Goal: Information Seeking & Learning: Check status

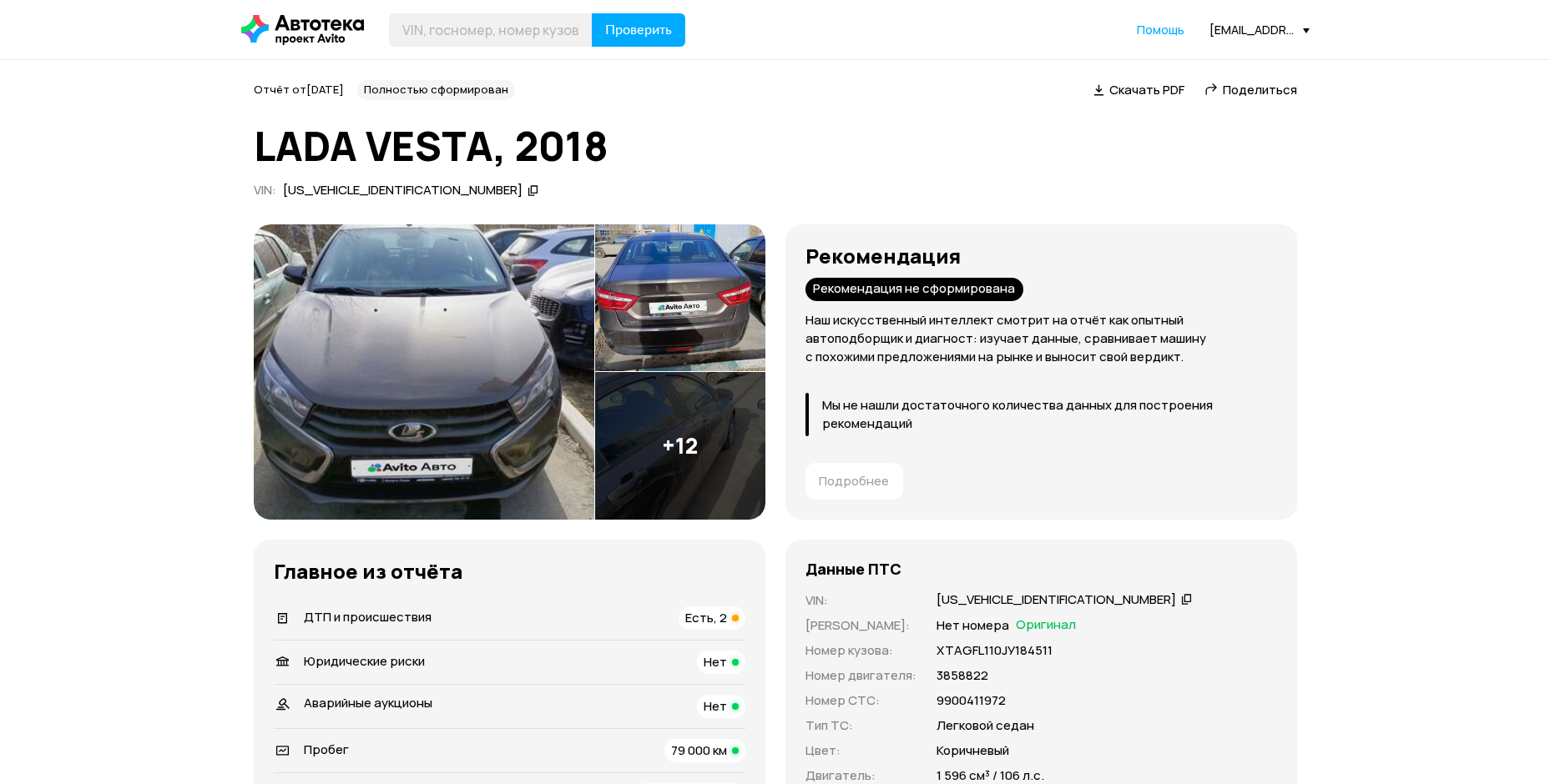
click at [1250, 22] on div "[EMAIL_ADDRESS][DOMAIN_NAME]" at bounding box center [1259, 30] width 100 height 16
click at [1206, 83] on link "Кабинет партнёра" at bounding box center [1225, 102] width 167 height 43
click at [1192, 57] on span "Отчёты" at bounding box center [1186, 59] width 55 height 20
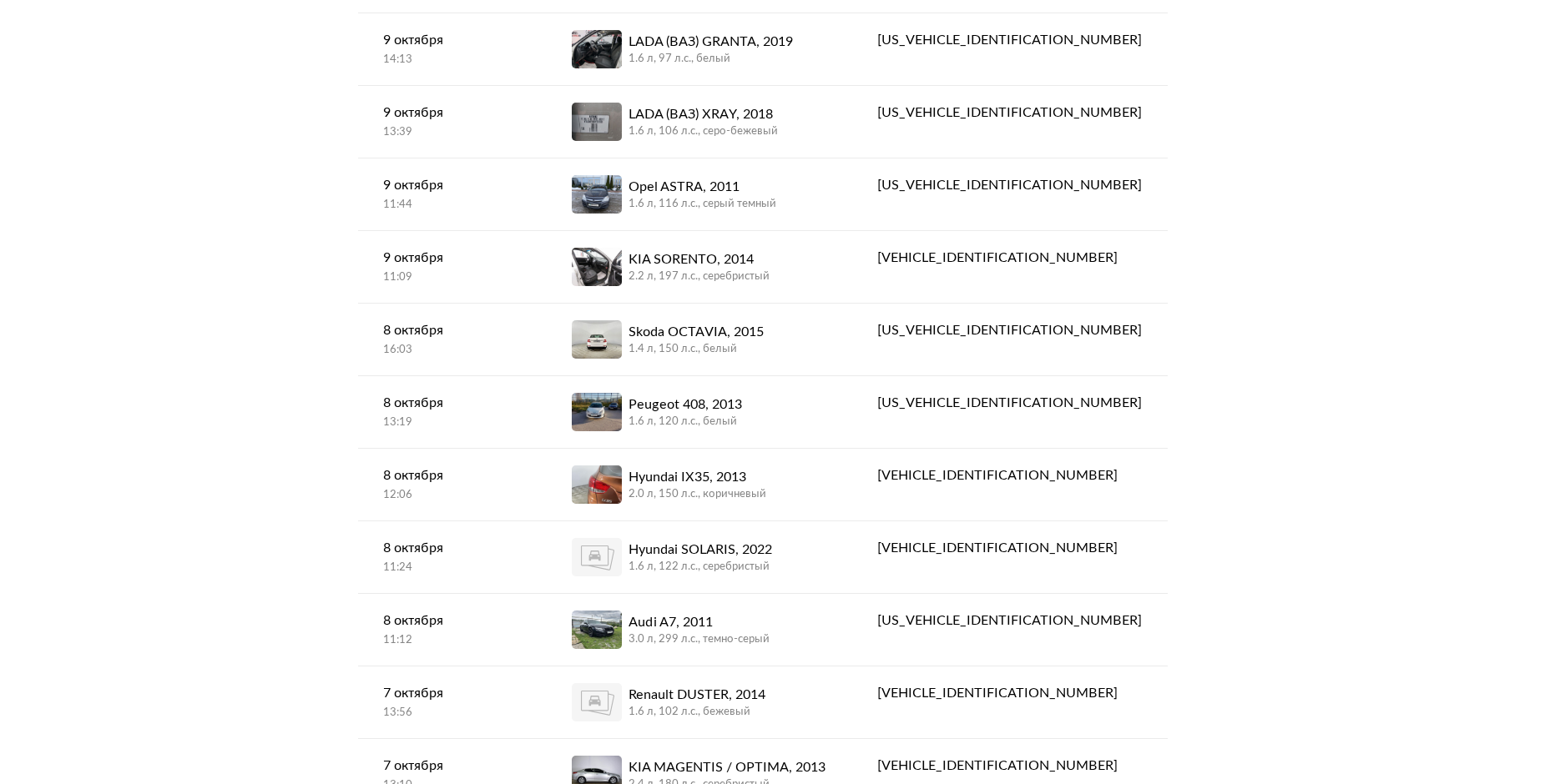
scroll to position [1001, 0]
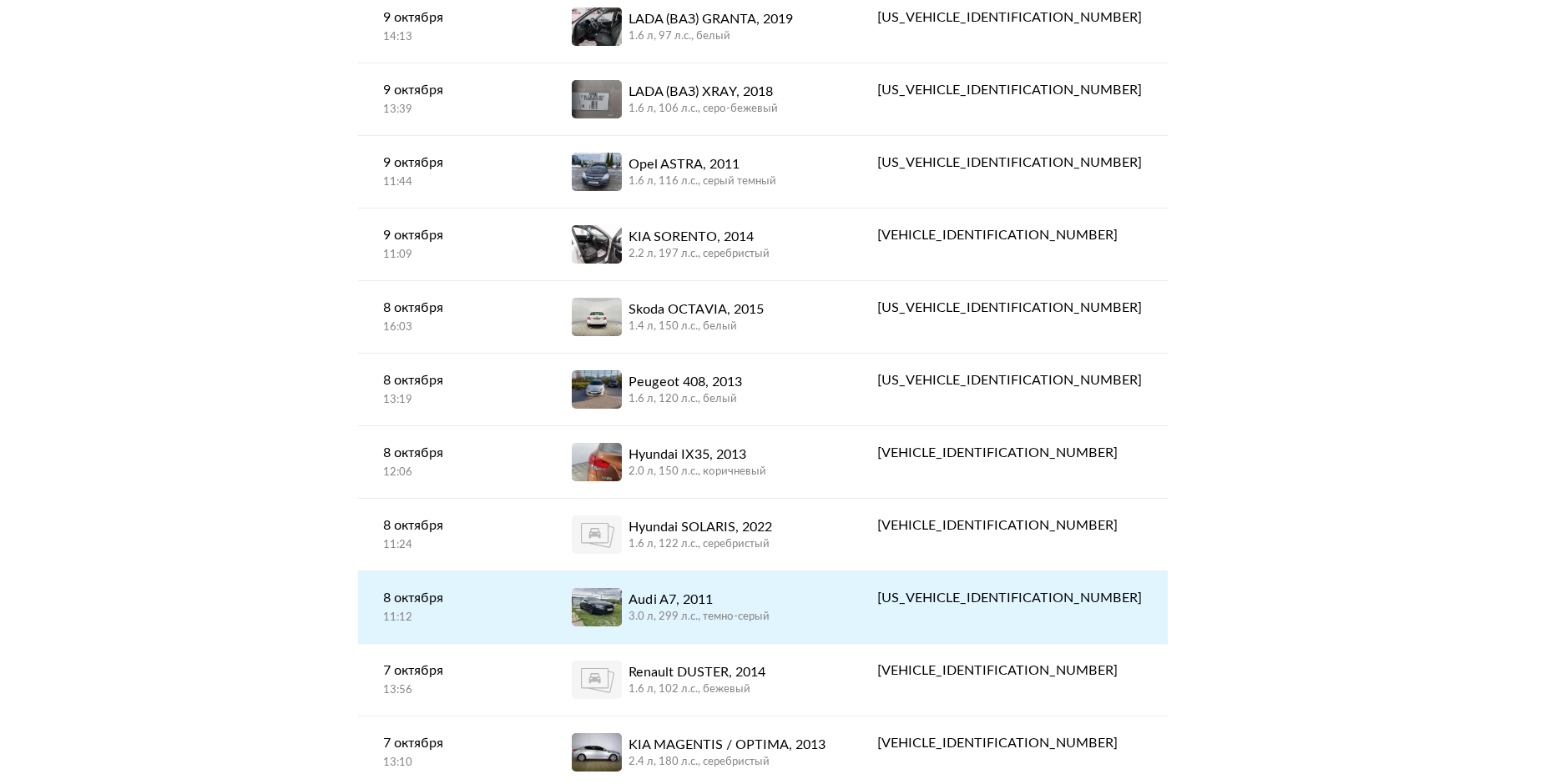
click at [770, 596] on div "Audi A7, 2011" at bounding box center [698, 600] width 141 height 20
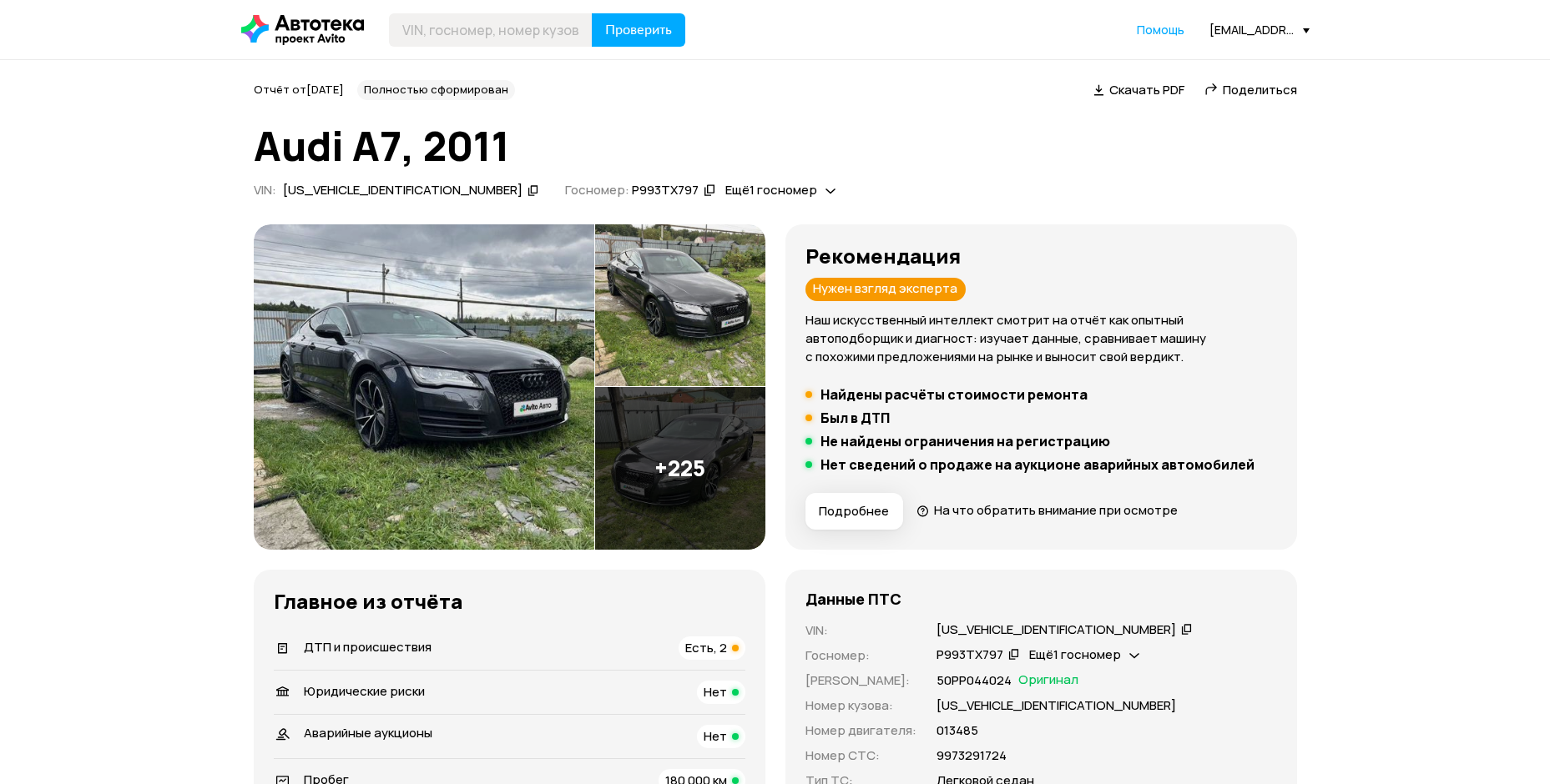
click at [481, 369] on img at bounding box center [424, 387] width 341 height 326
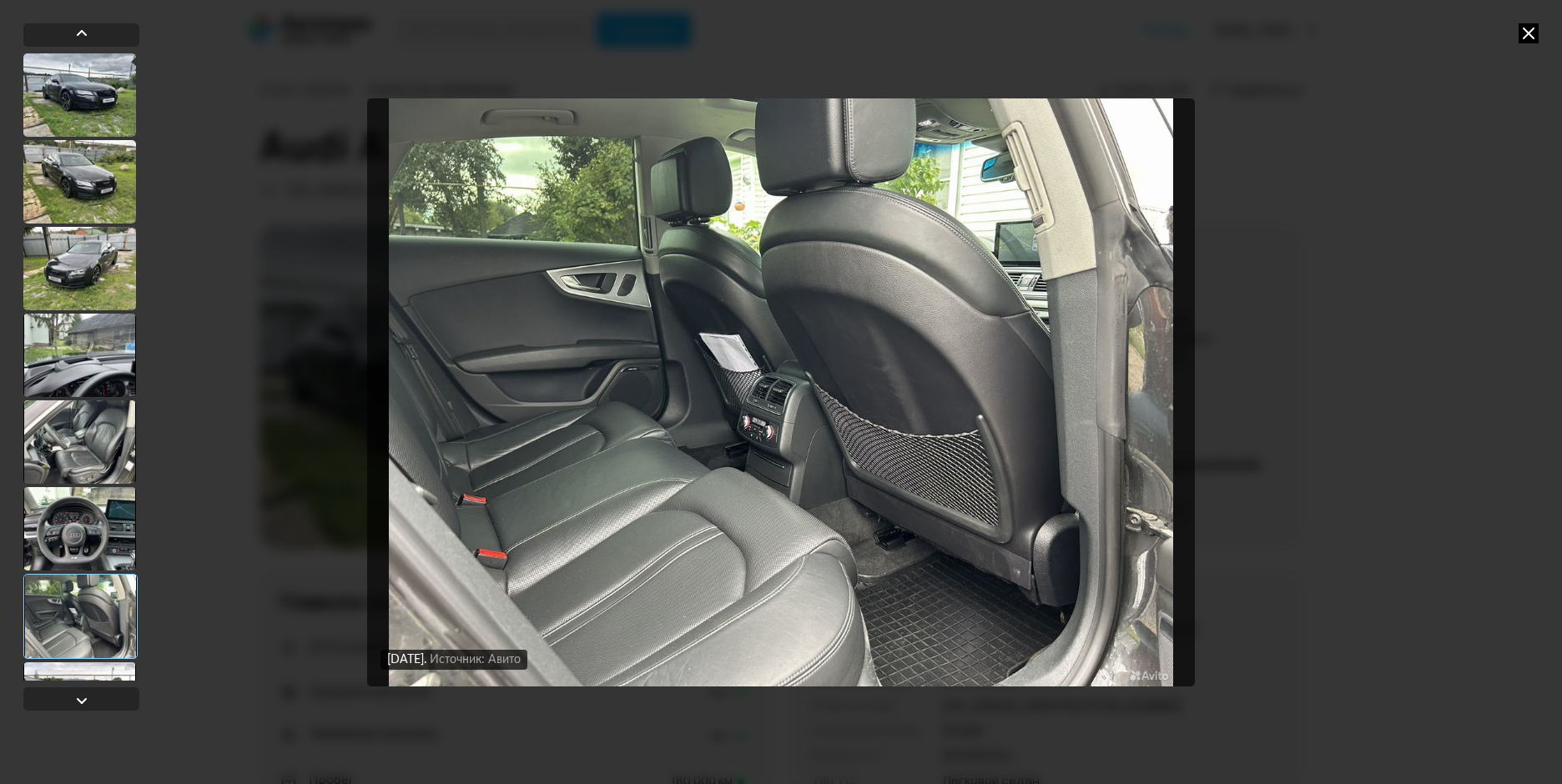
click at [1528, 30] on icon at bounding box center [1528, 34] width 20 height 20
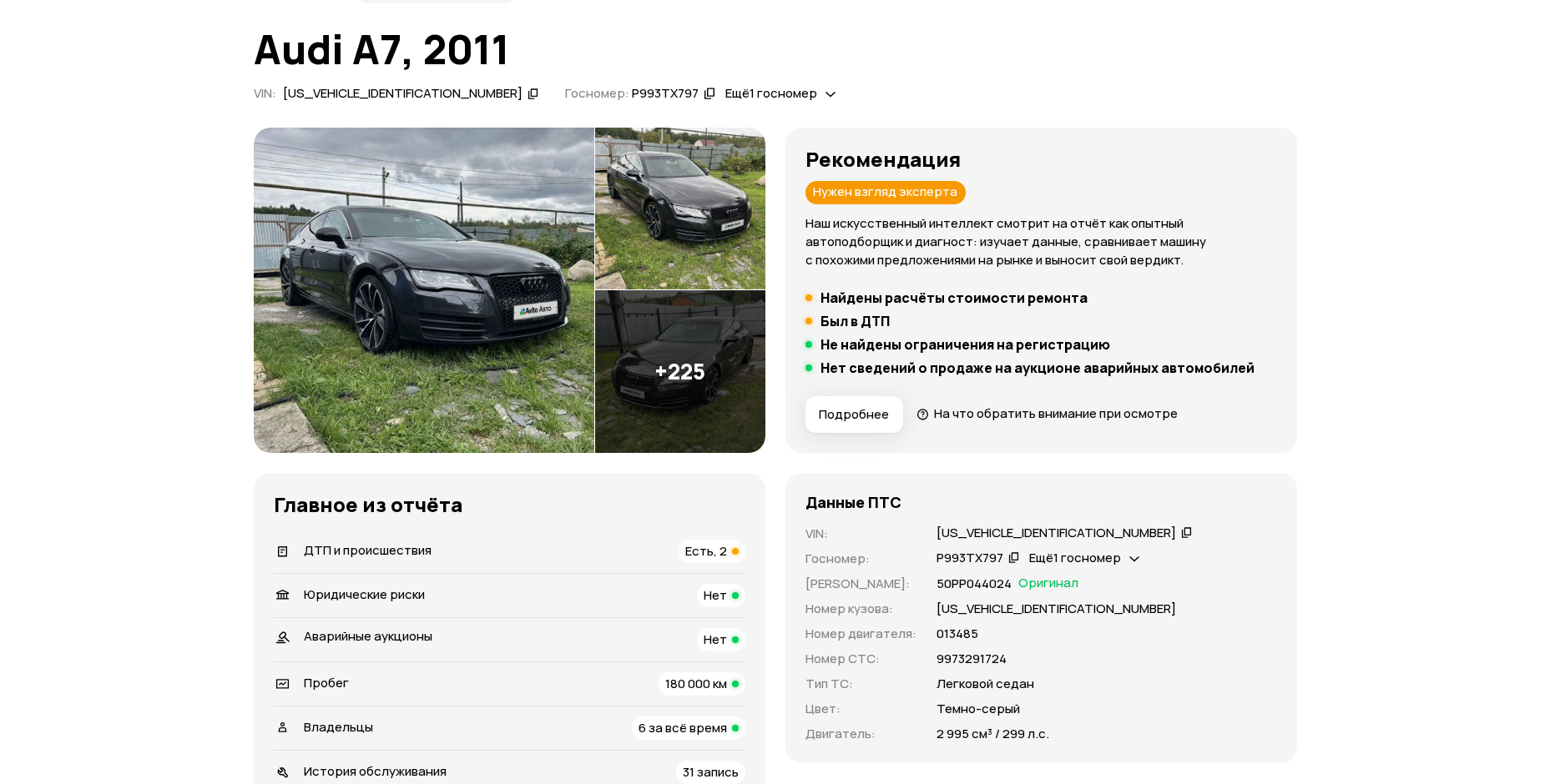
scroll to position [334, 0]
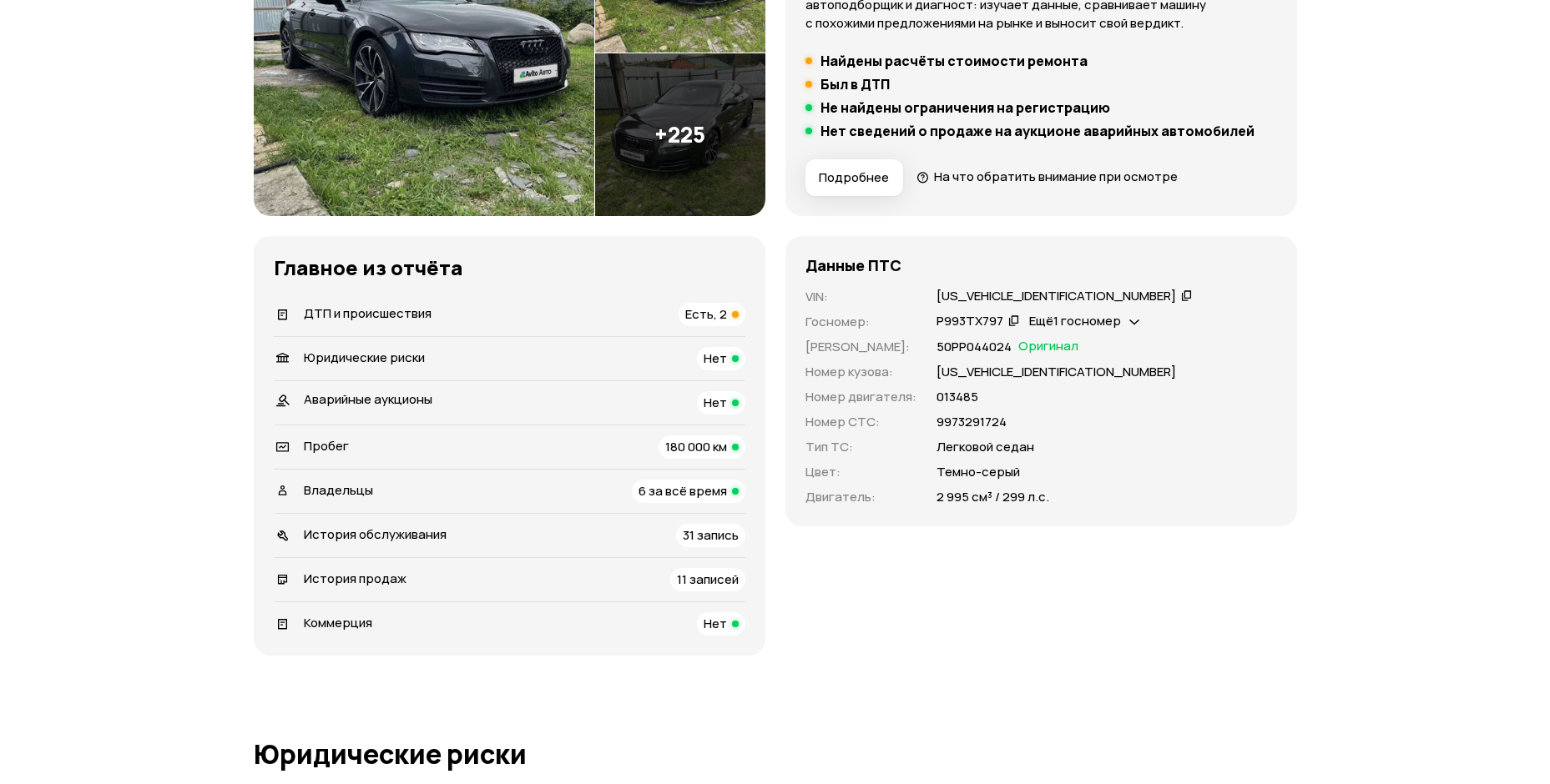
click at [554, 144] on img at bounding box center [424, 53] width 341 height 326
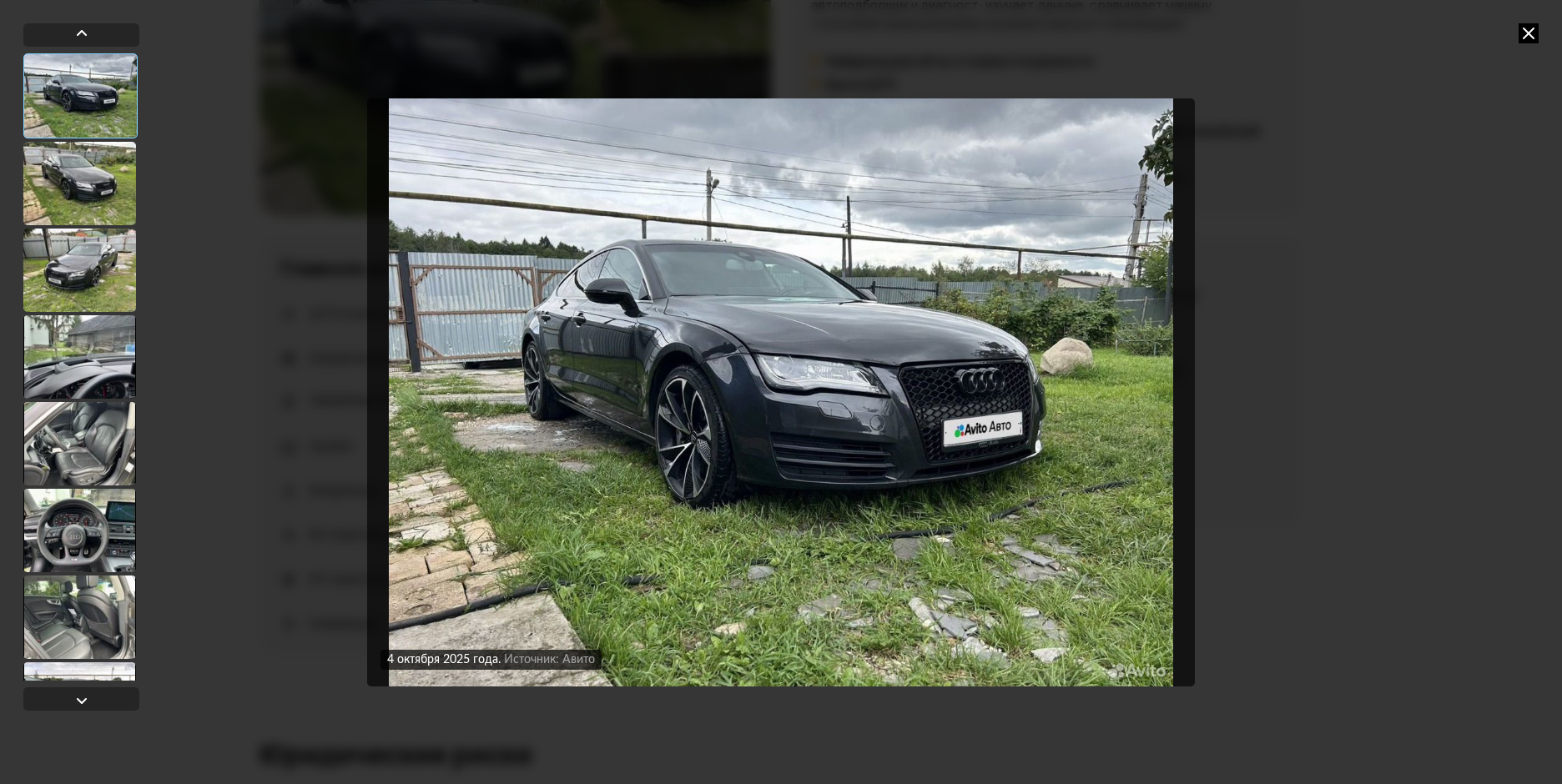
click at [115, 458] on div at bounding box center [80, 443] width 113 height 83
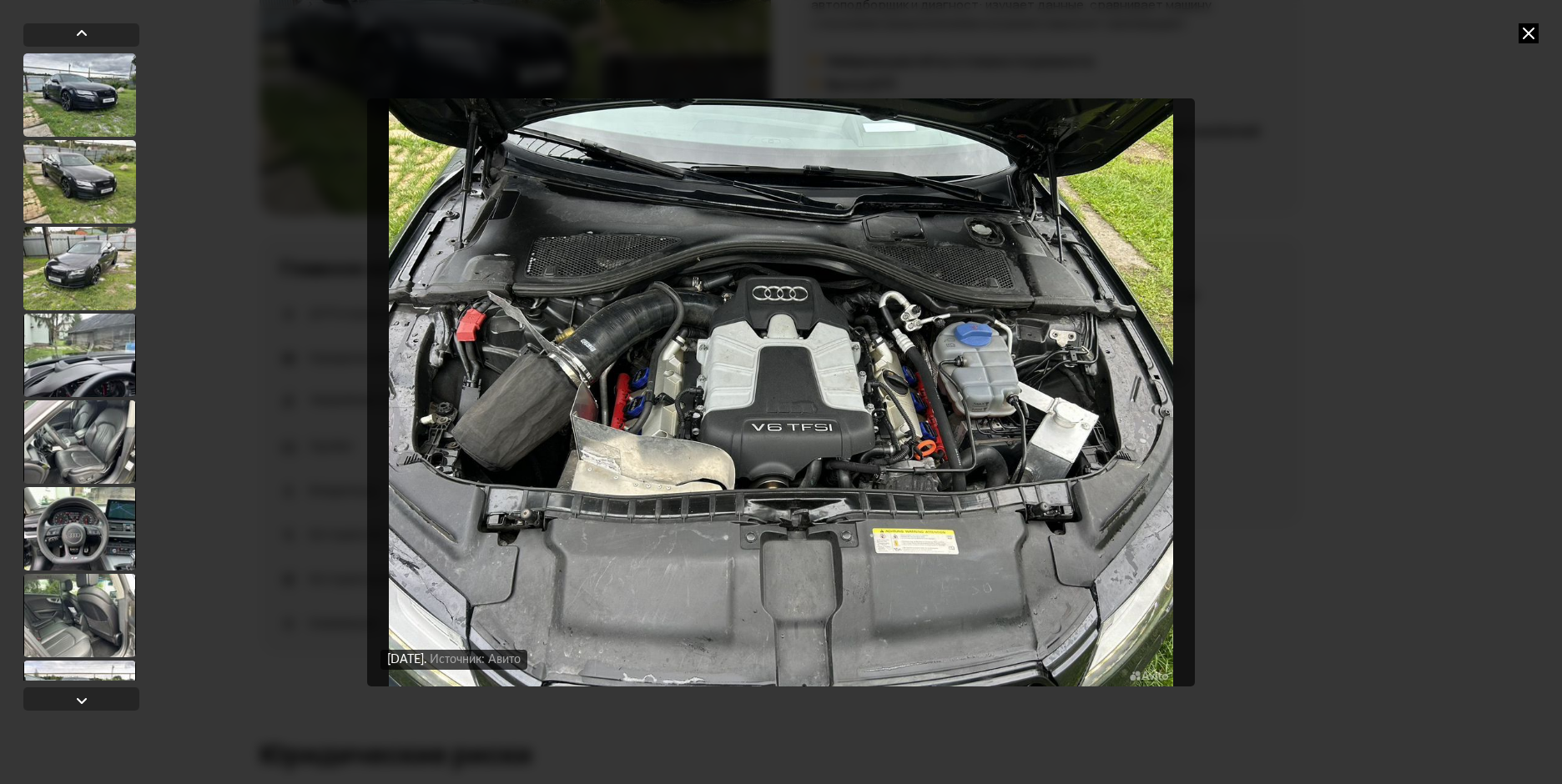
click at [703, 454] on img "Go to Slide 26" at bounding box center [781, 392] width 828 height 588
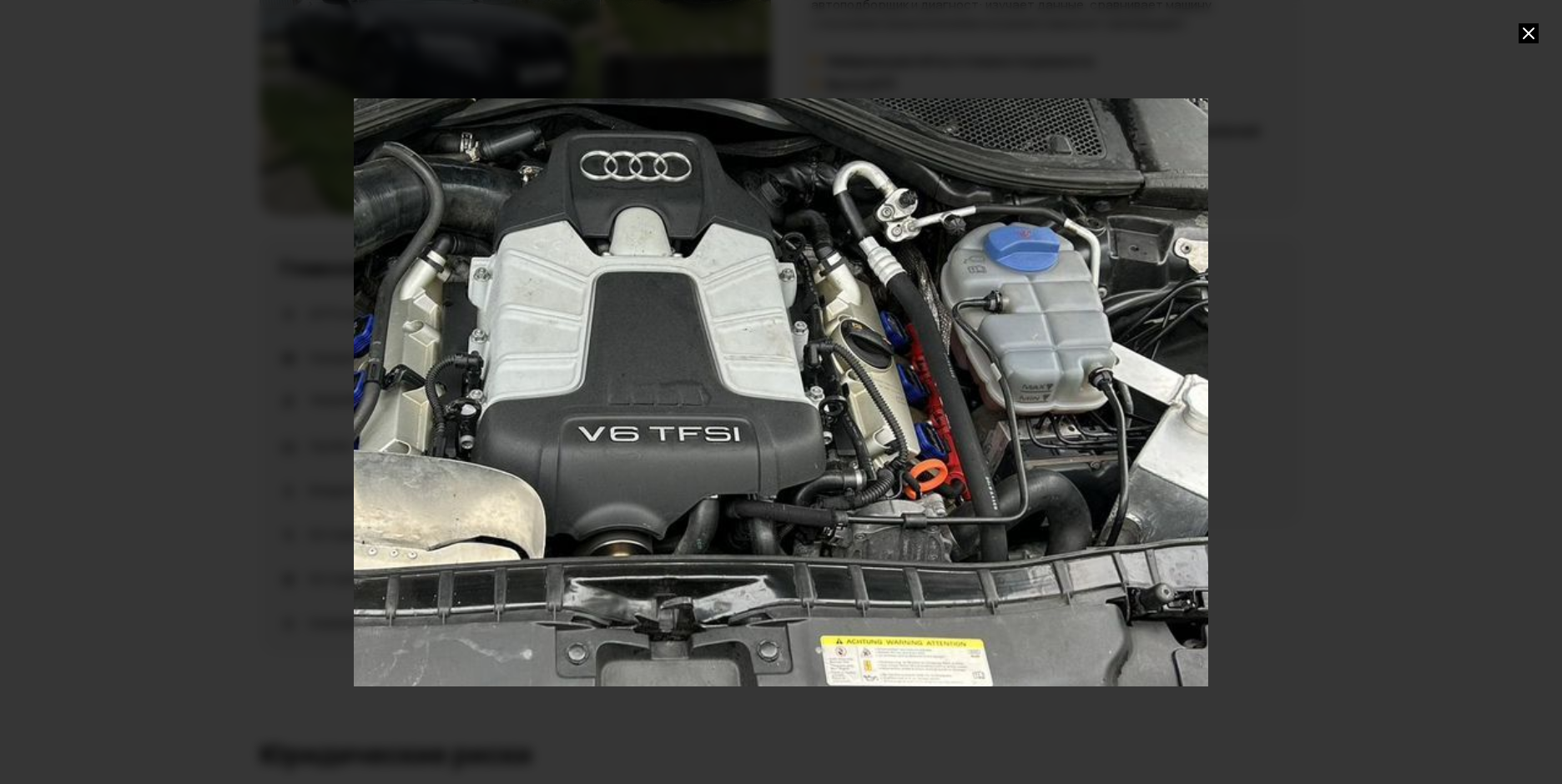
drag, startPoint x: 548, startPoint y: 439, endPoint x: 404, endPoint y: 411, distance: 146.7
click at [404, 411] on div "Go to Slide 26" at bounding box center [638, 363] width 1710 height 1176
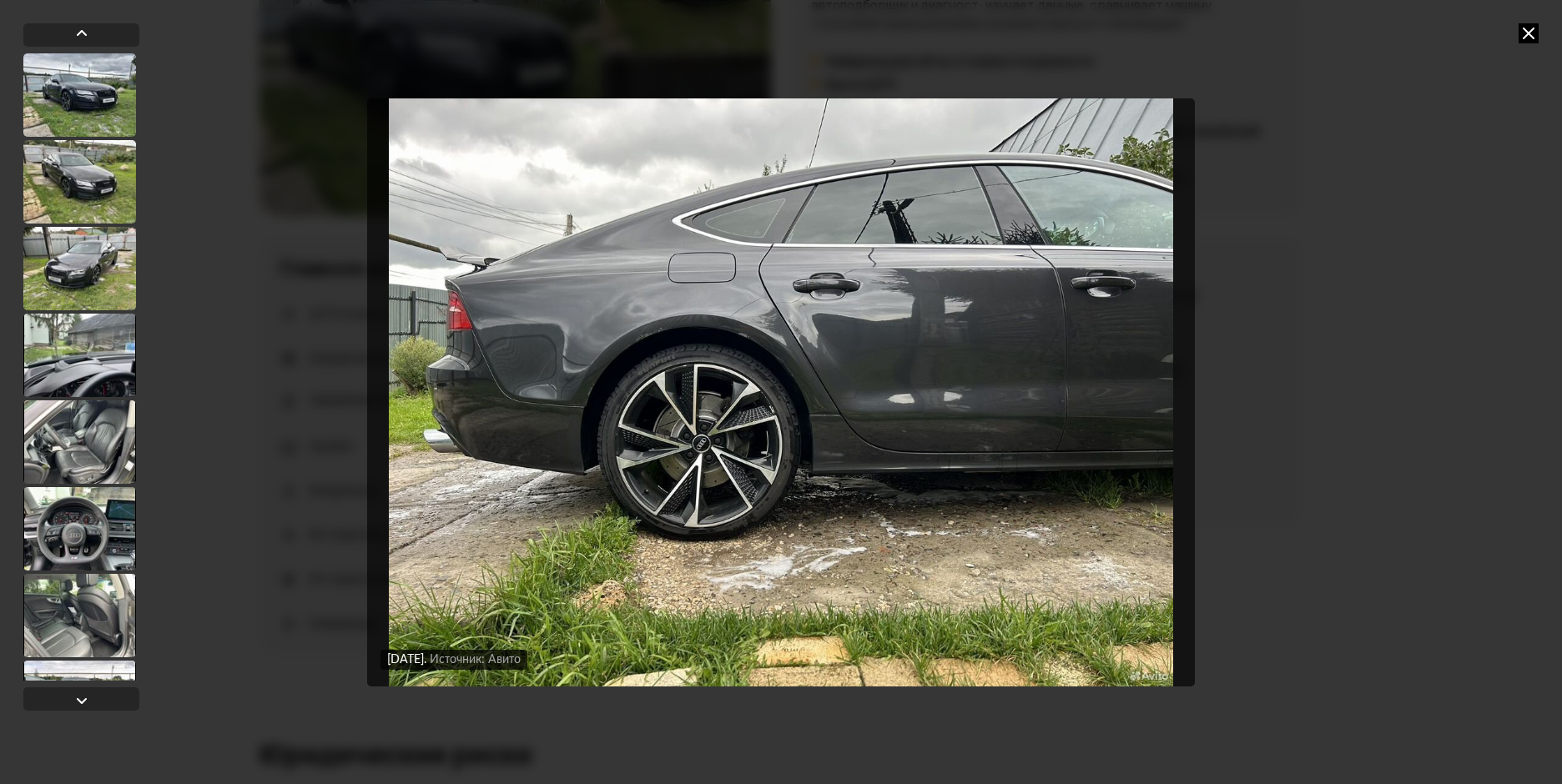
click at [636, 413] on img "Go to Slide 27" at bounding box center [781, 392] width 828 height 588
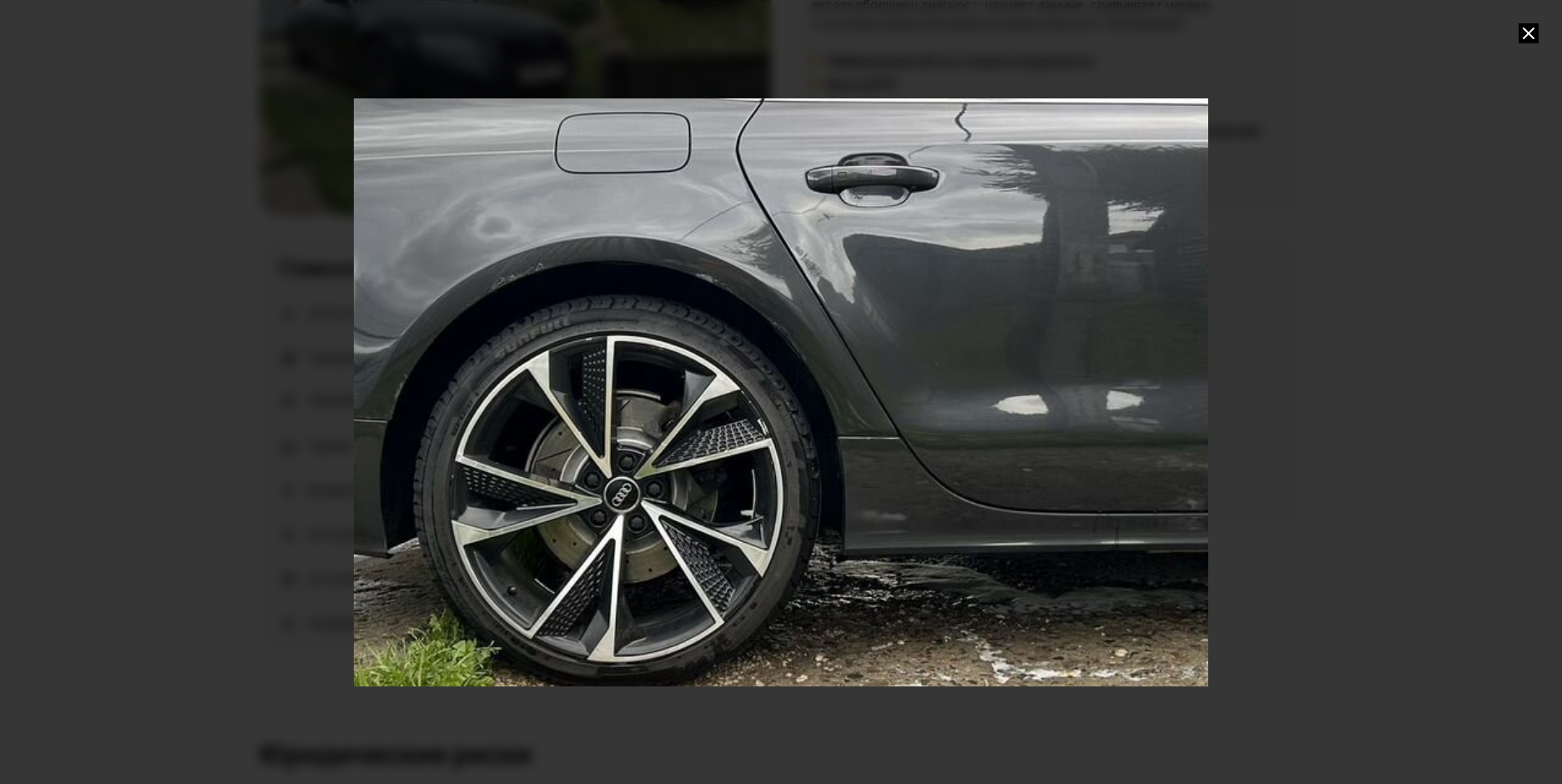
click at [636, 413] on div "Go to Slide 27" at bounding box center [781, 392] width 1710 height 1176
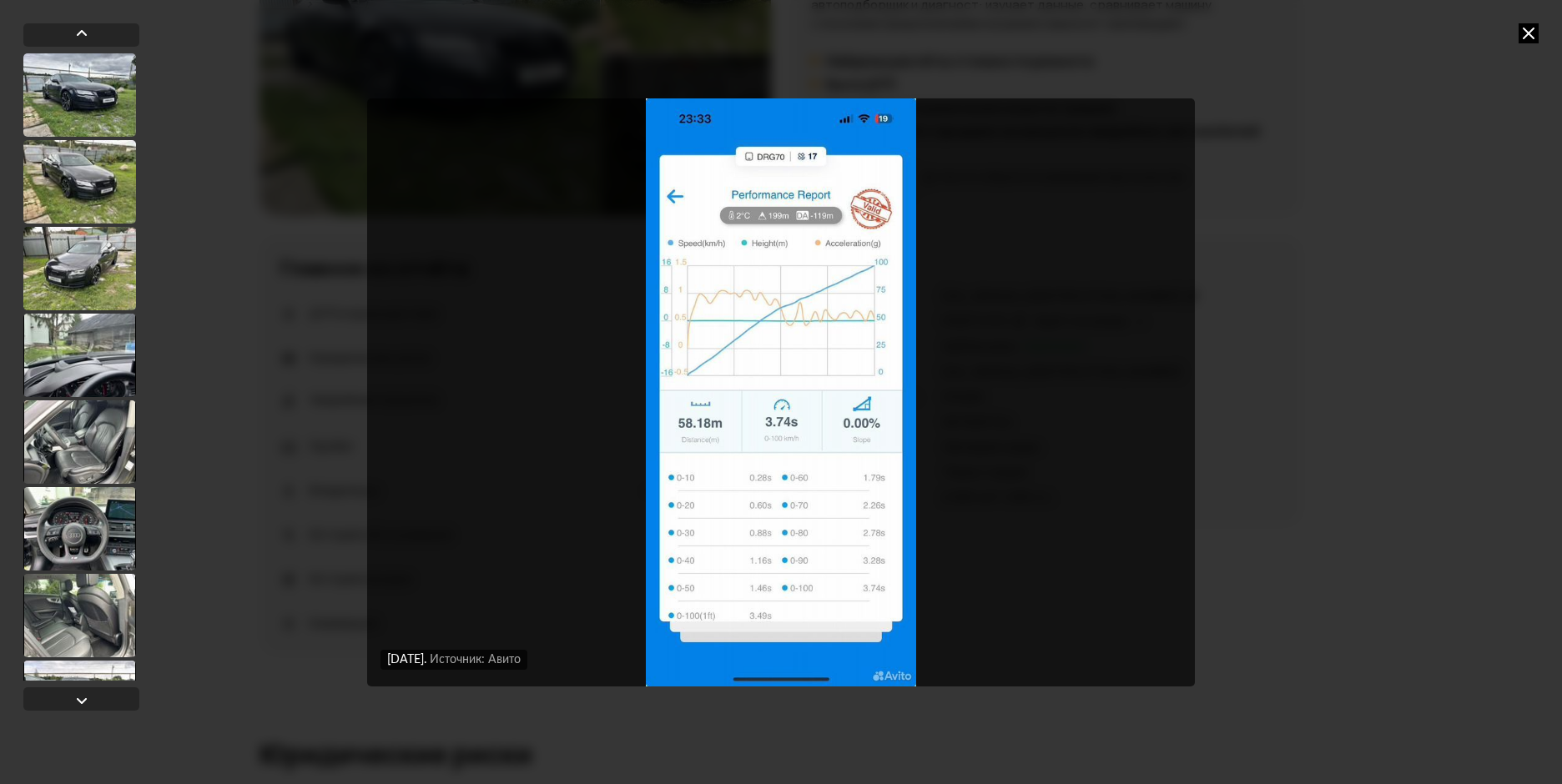
click at [781, 452] on img "Go to Slide 42" at bounding box center [781, 392] width 828 height 588
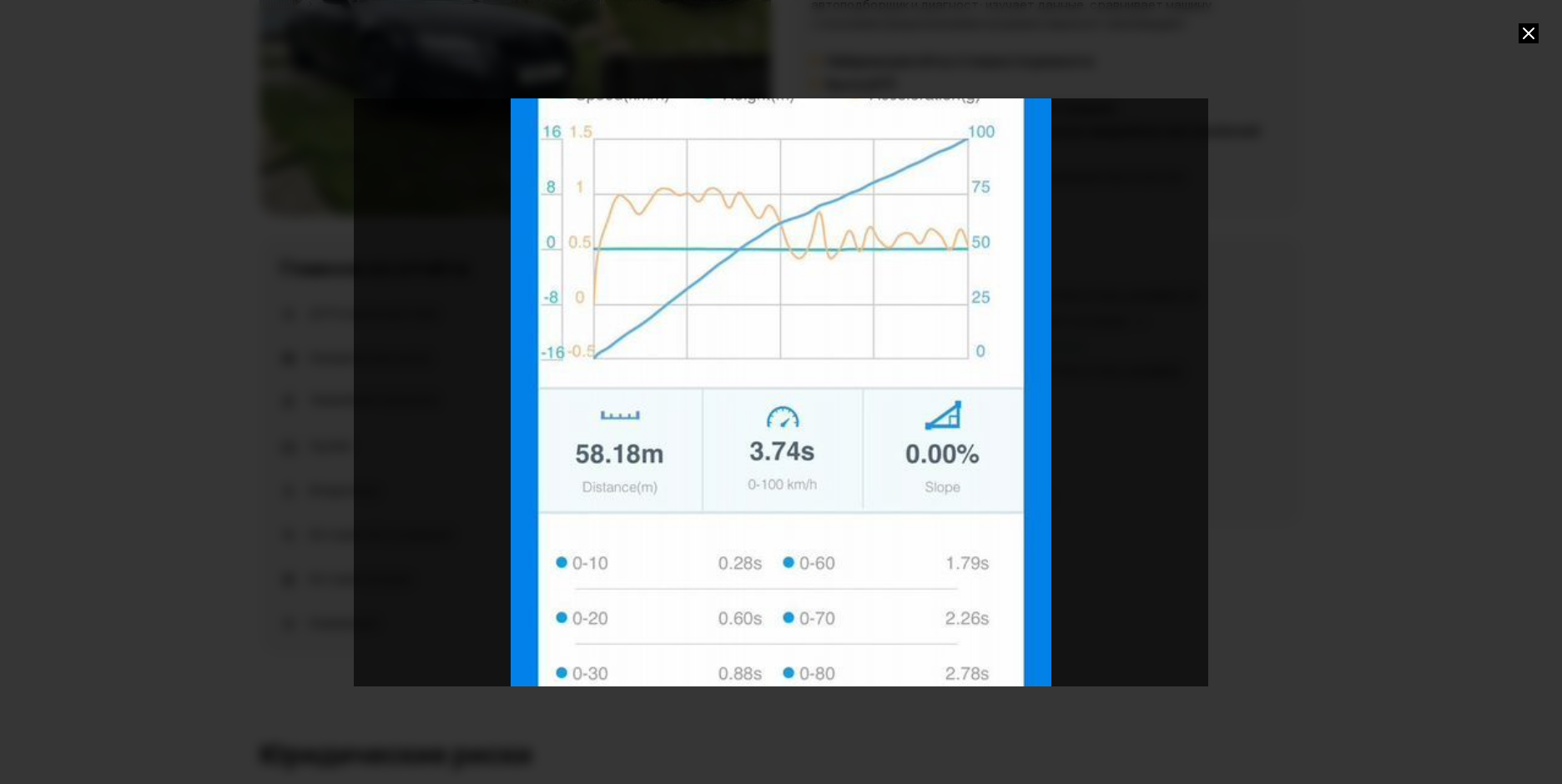
click at [769, 461] on div "Go to Slide 42" at bounding box center [781, 392] width 1710 height 1176
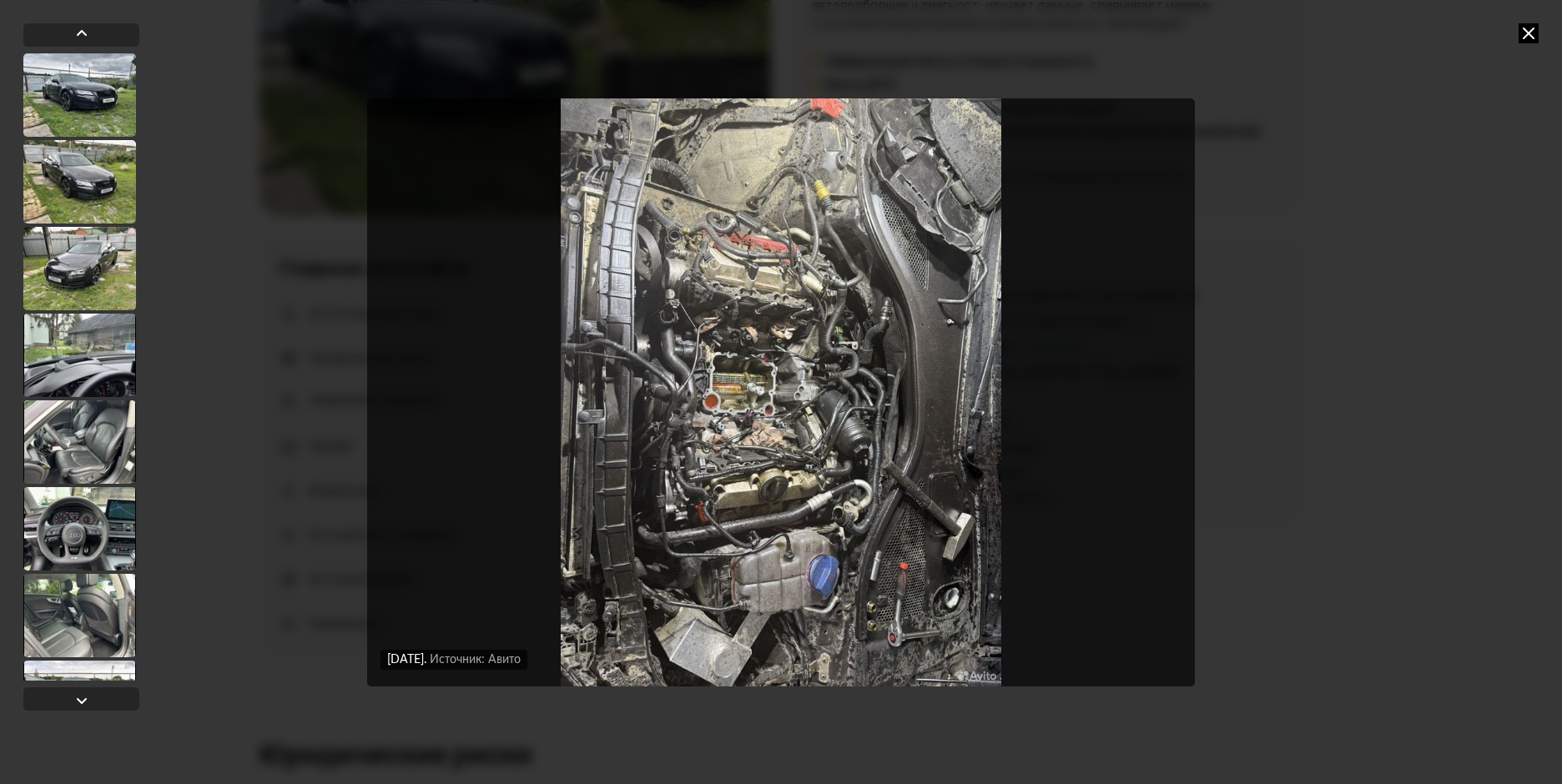
click at [772, 529] on img "Go to Slide 49" at bounding box center [781, 392] width 828 height 588
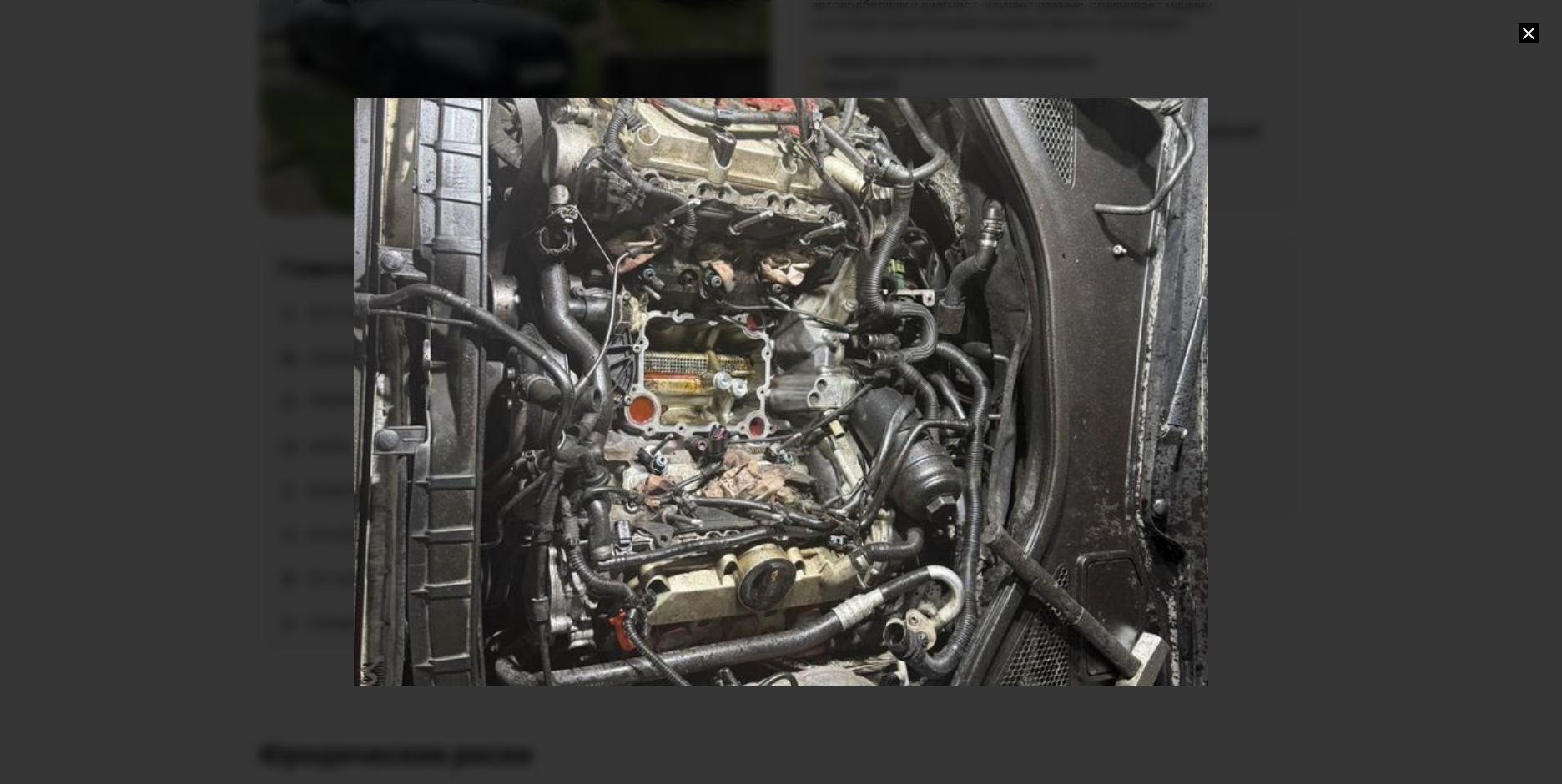
click at [714, 471] on div "Go to Slide 49" at bounding box center [781, 391] width 1710 height 1176
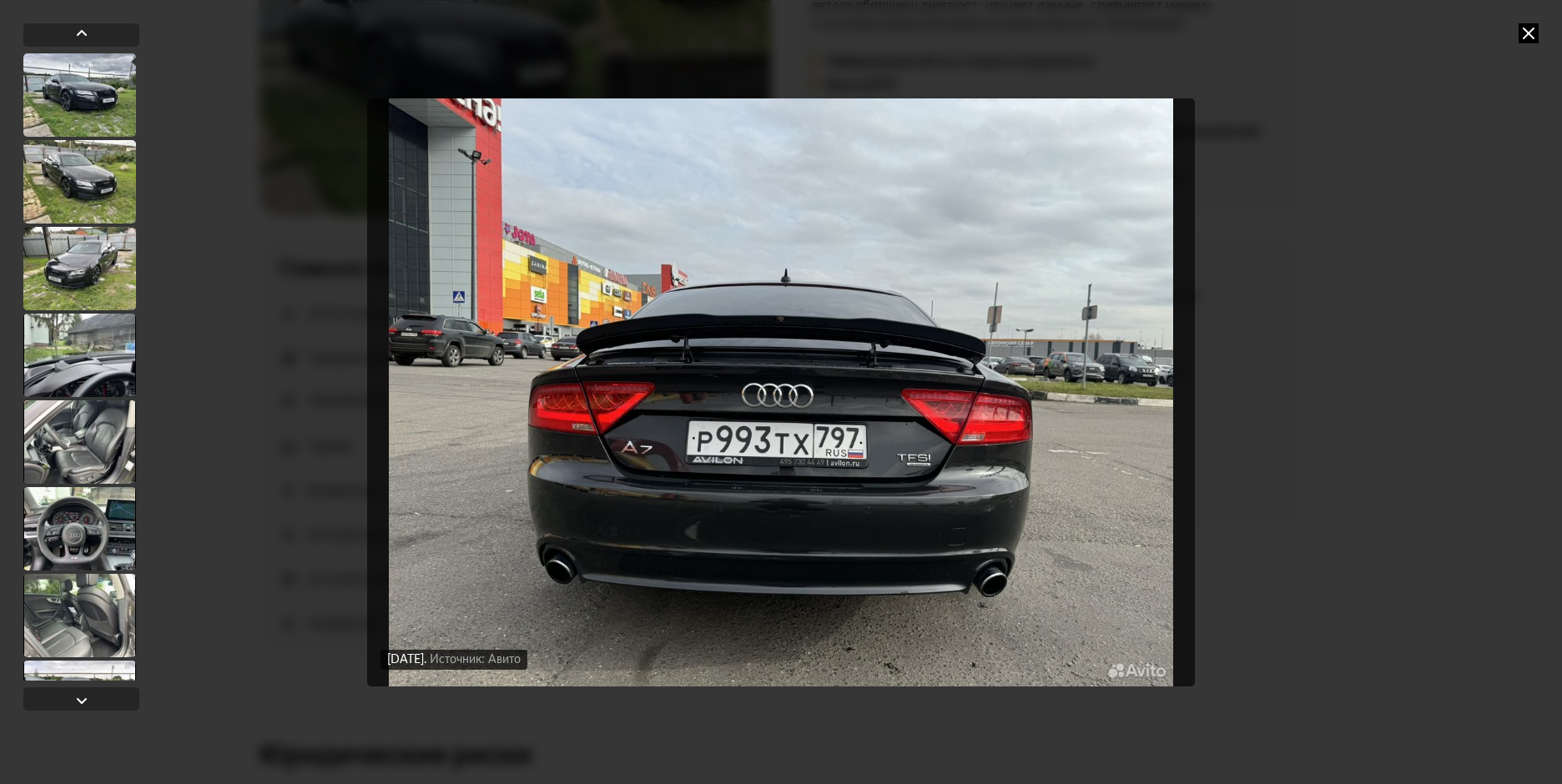
click at [655, 351] on img "Go to Slide 110" at bounding box center [781, 392] width 828 height 588
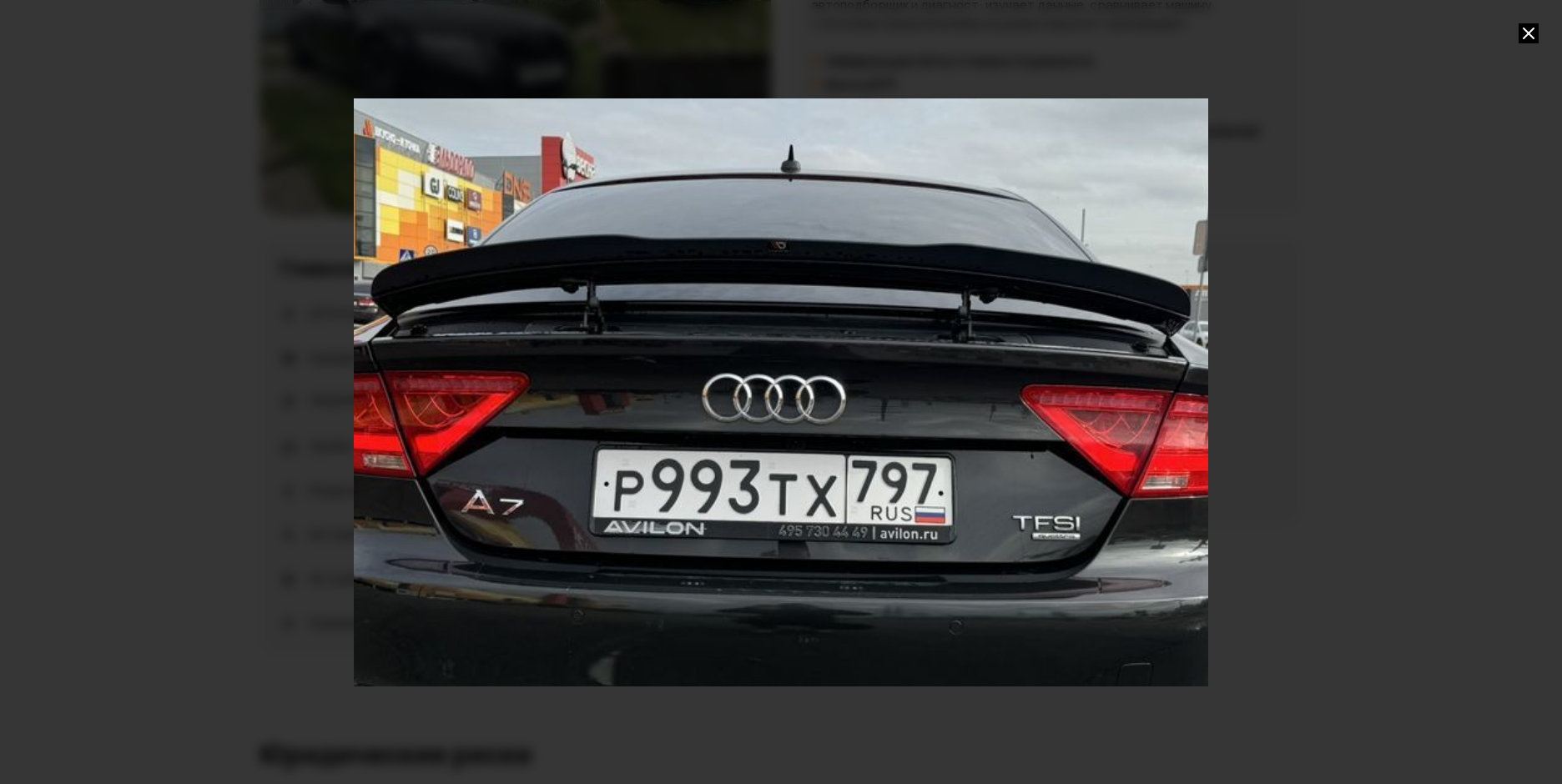
click at [655, 351] on div "Go to Slide 110" at bounding box center [781, 392] width 1710 height 1176
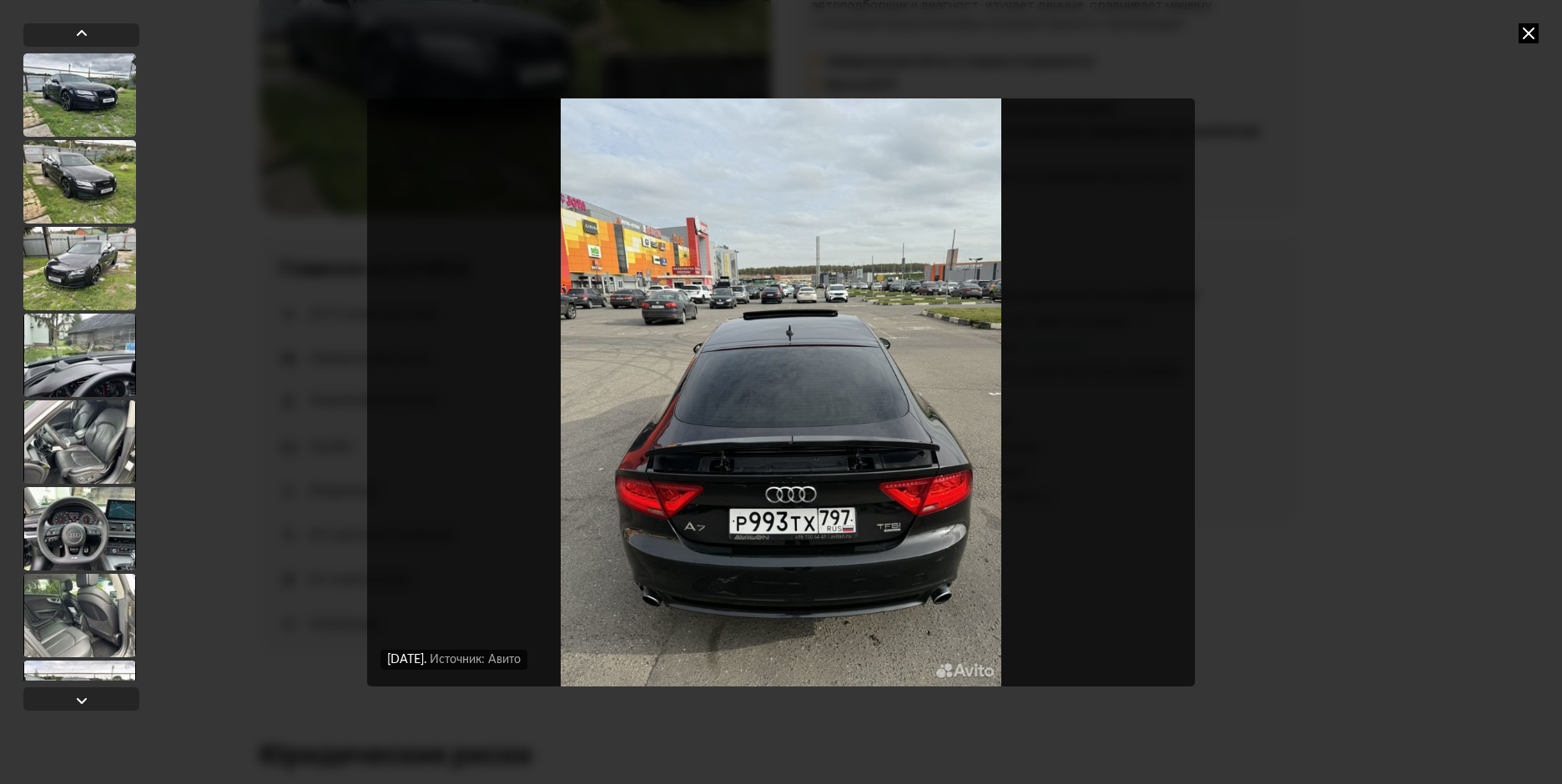
click at [1525, 38] on icon at bounding box center [1528, 34] width 20 height 20
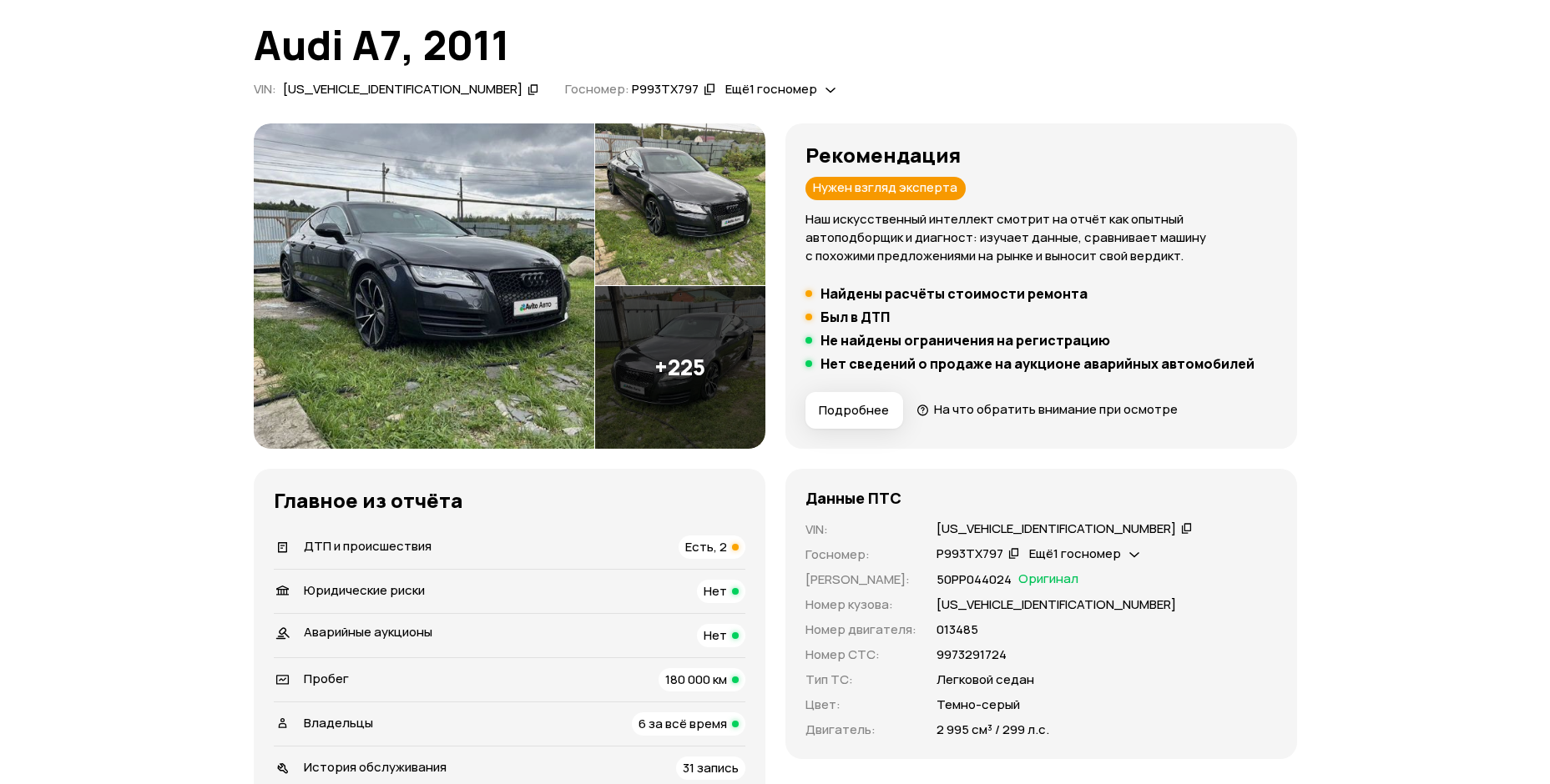
scroll to position [0, 0]
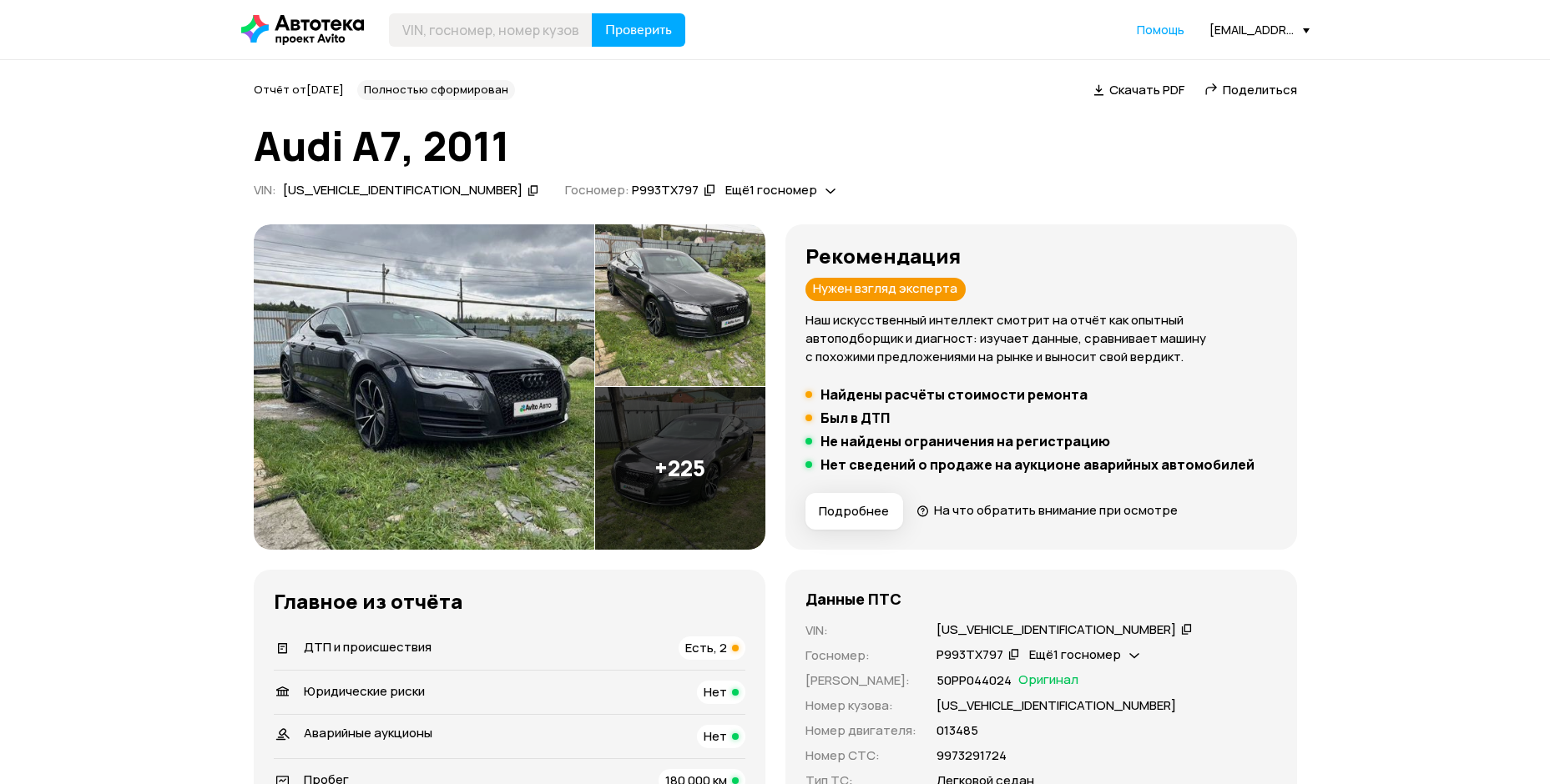
click at [1254, 30] on div "[EMAIL_ADDRESS][DOMAIN_NAME]" at bounding box center [1259, 30] width 100 height 16
click at [1242, 44] on link "Отчёты" at bounding box center [1225, 59] width 167 height 43
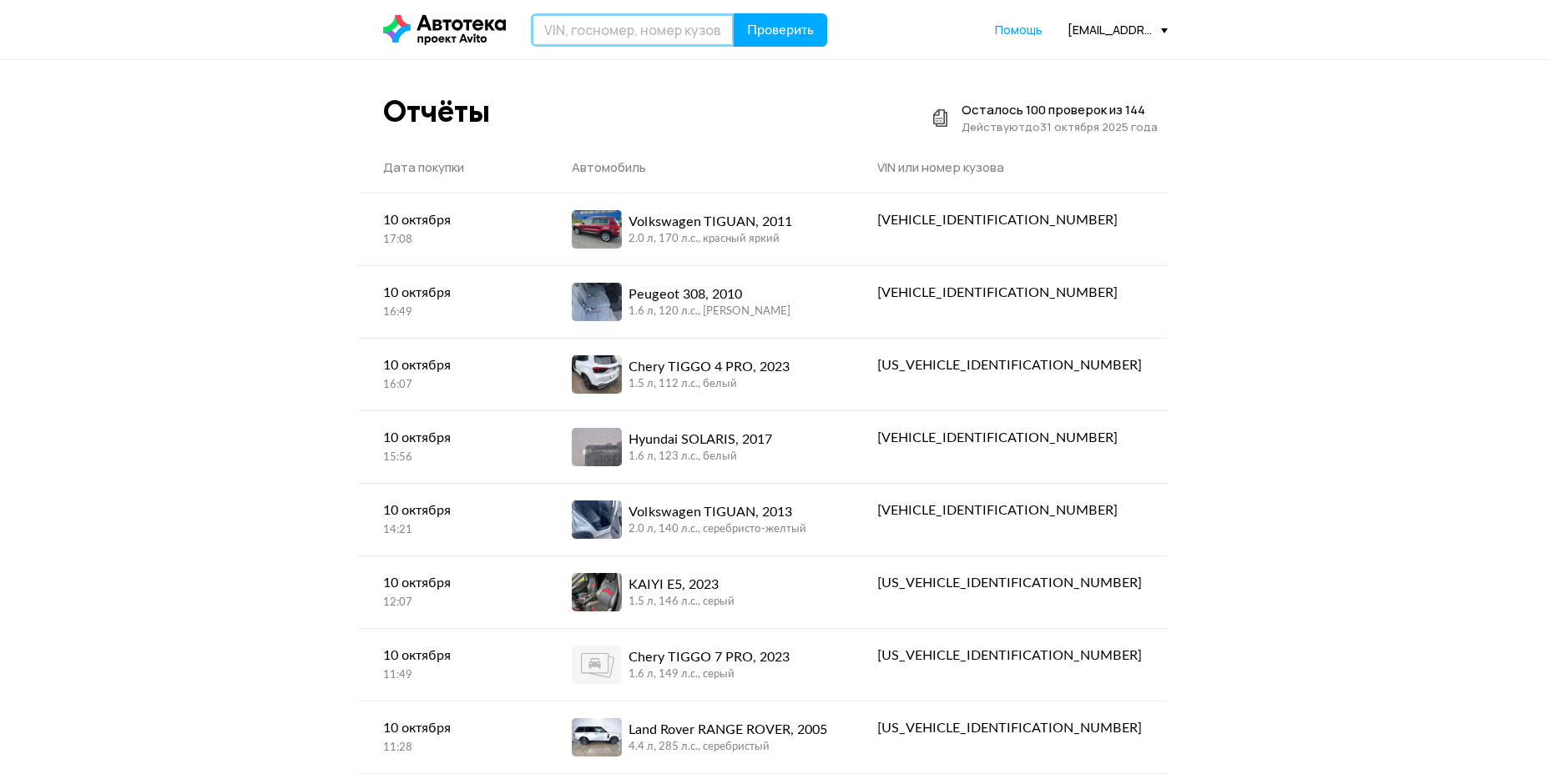
click at [608, 29] on input "text" at bounding box center [633, 30] width 204 height 34
type input "Р788ТХ46"
click at [734, 13] on button "Проверить" at bounding box center [780, 30] width 93 height 34
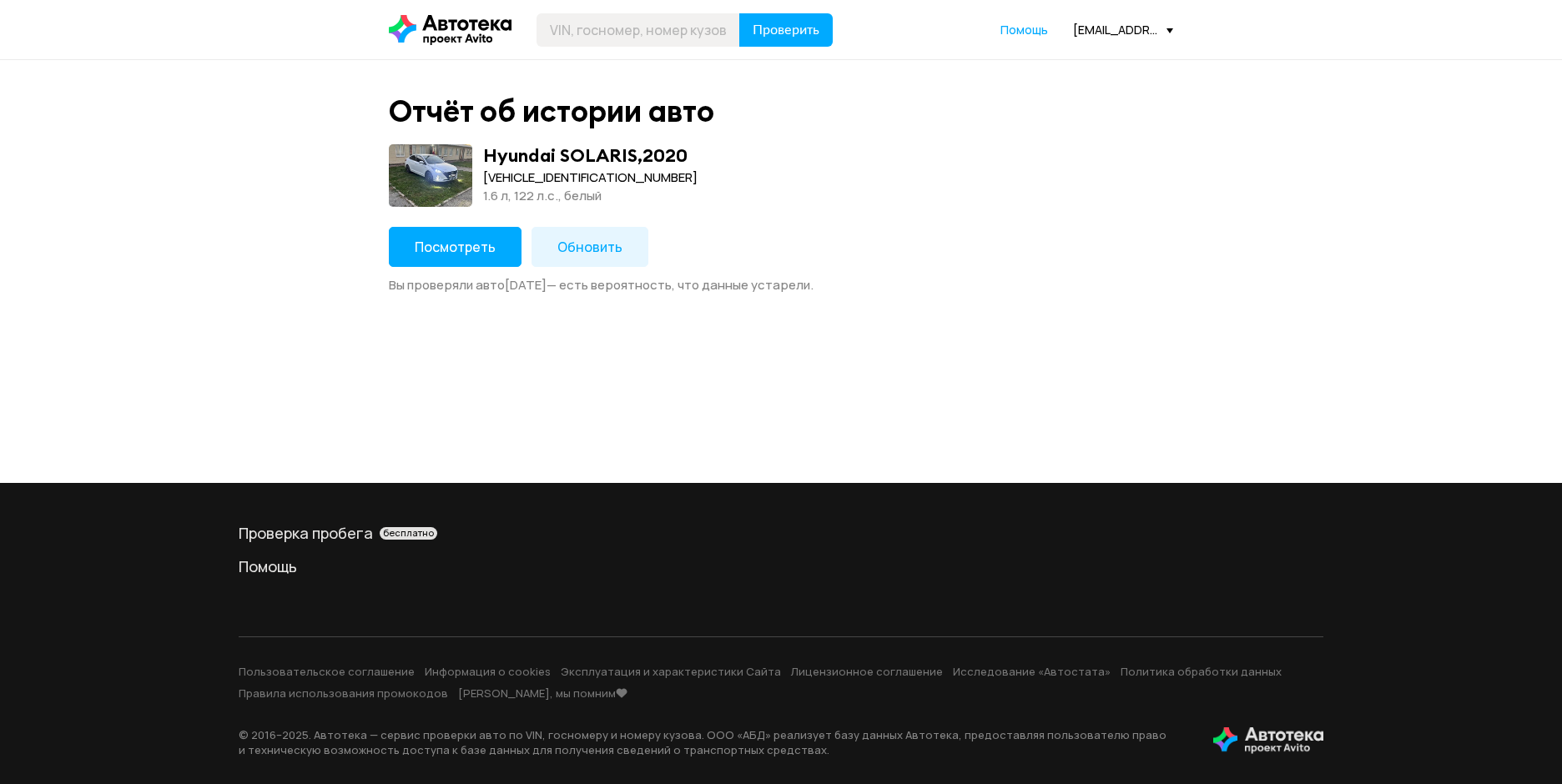
click at [802, 328] on div "Отчёт об истории авто Hyundai SOLARIS , 2020 [VEHICLE_IDENTIFICATION_NUMBER] 1.…" at bounding box center [781, 271] width 1562 height 423
click at [575, 243] on span "Обновить" at bounding box center [590, 246] width 65 height 19
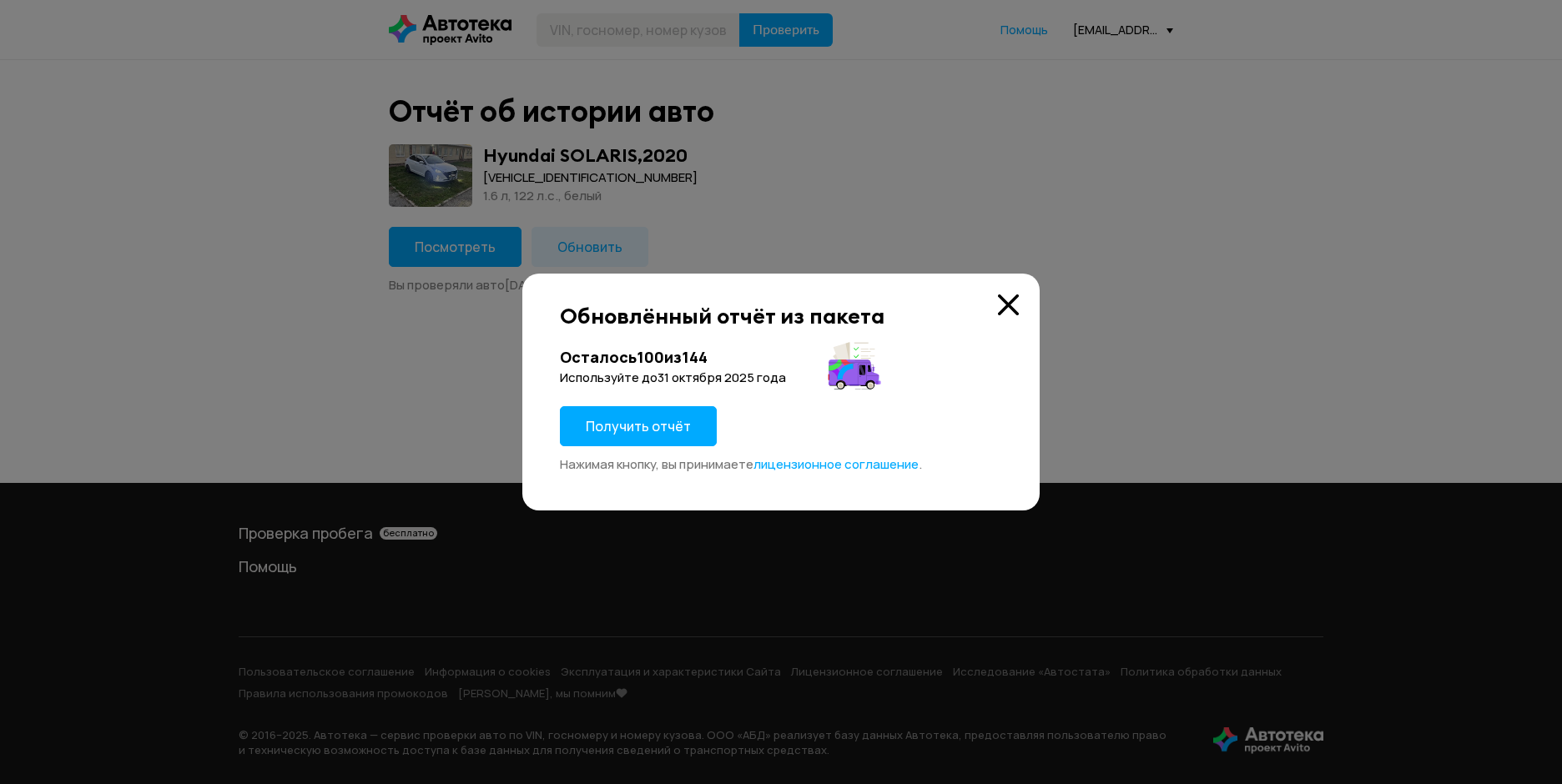
click at [450, 271] on div at bounding box center [781, 392] width 1562 height 784
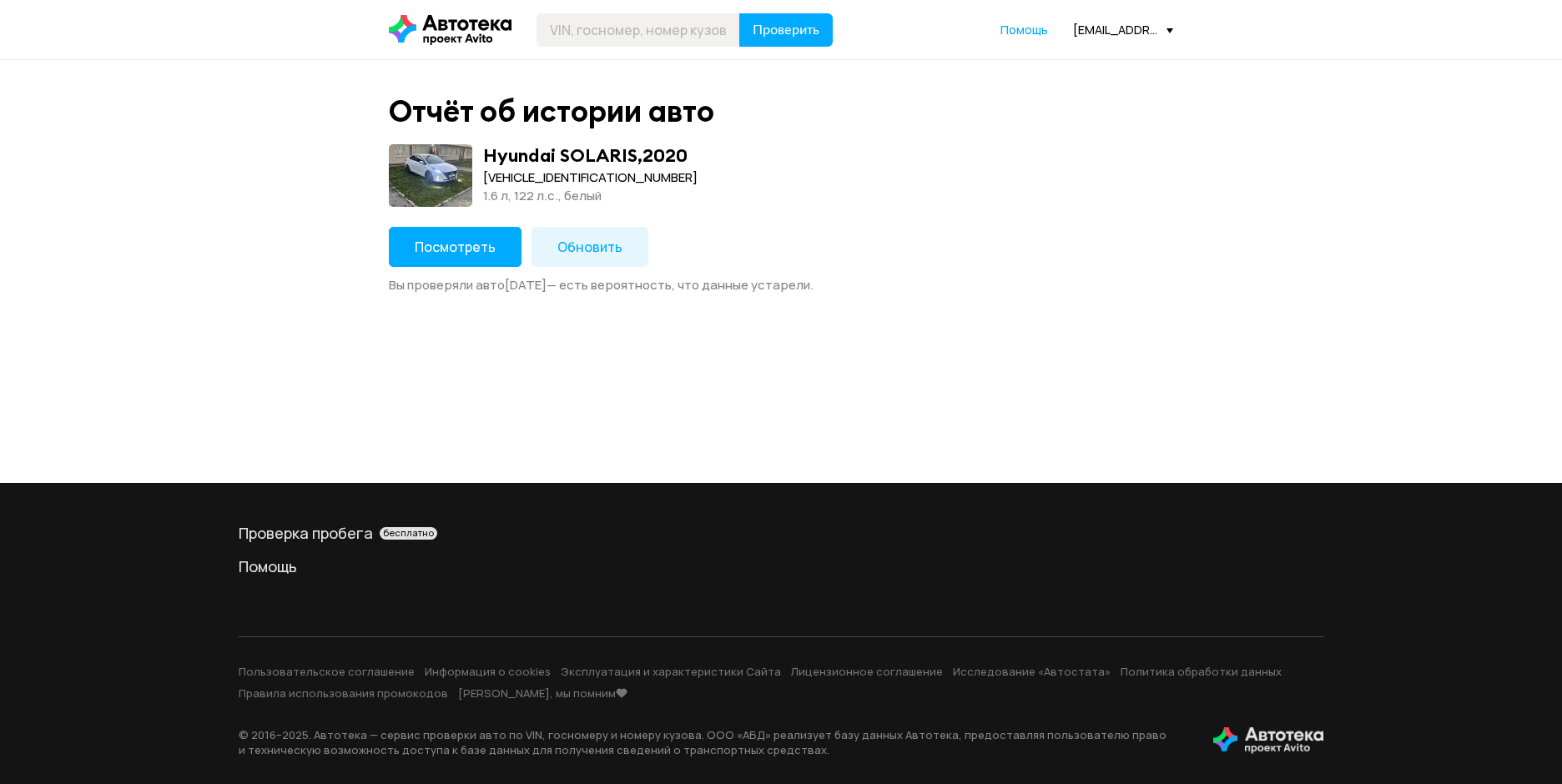
click at [454, 256] on span "Посмотреть" at bounding box center [456, 246] width 81 height 19
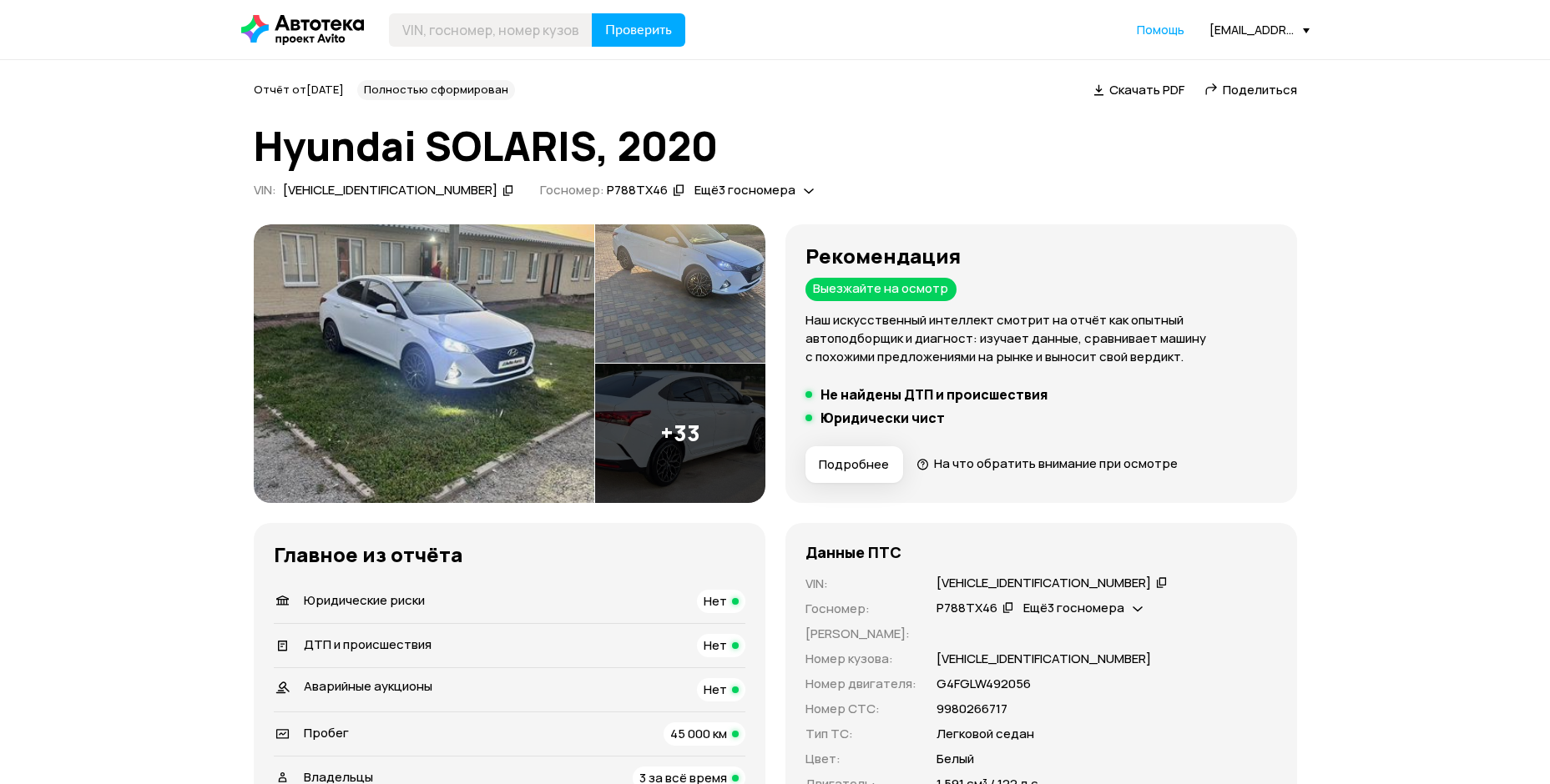
click at [474, 441] on img at bounding box center [424, 363] width 341 height 278
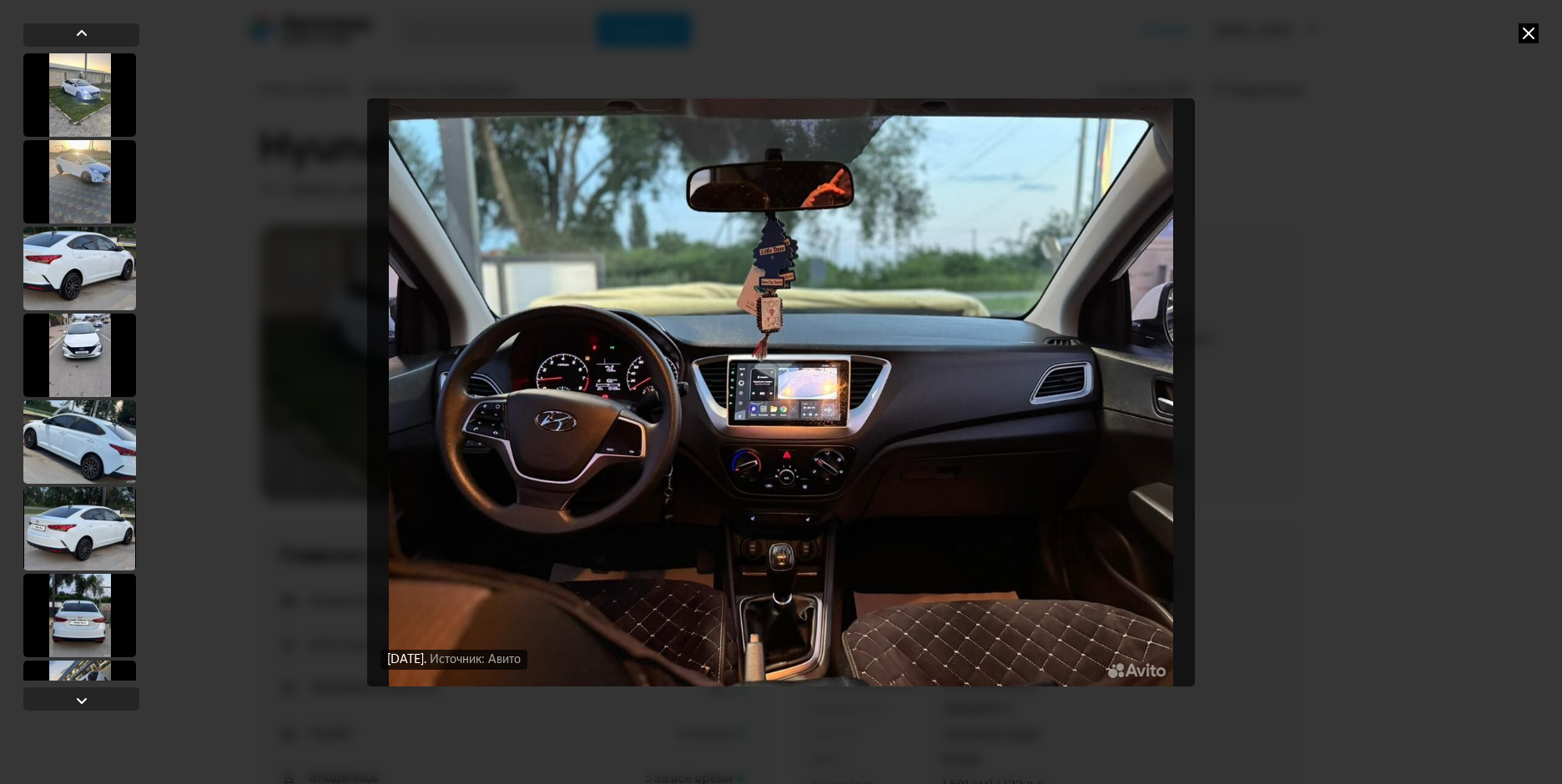
click at [829, 511] on img "Go to Slide 9" at bounding box center [781, 392] width 828 height 588
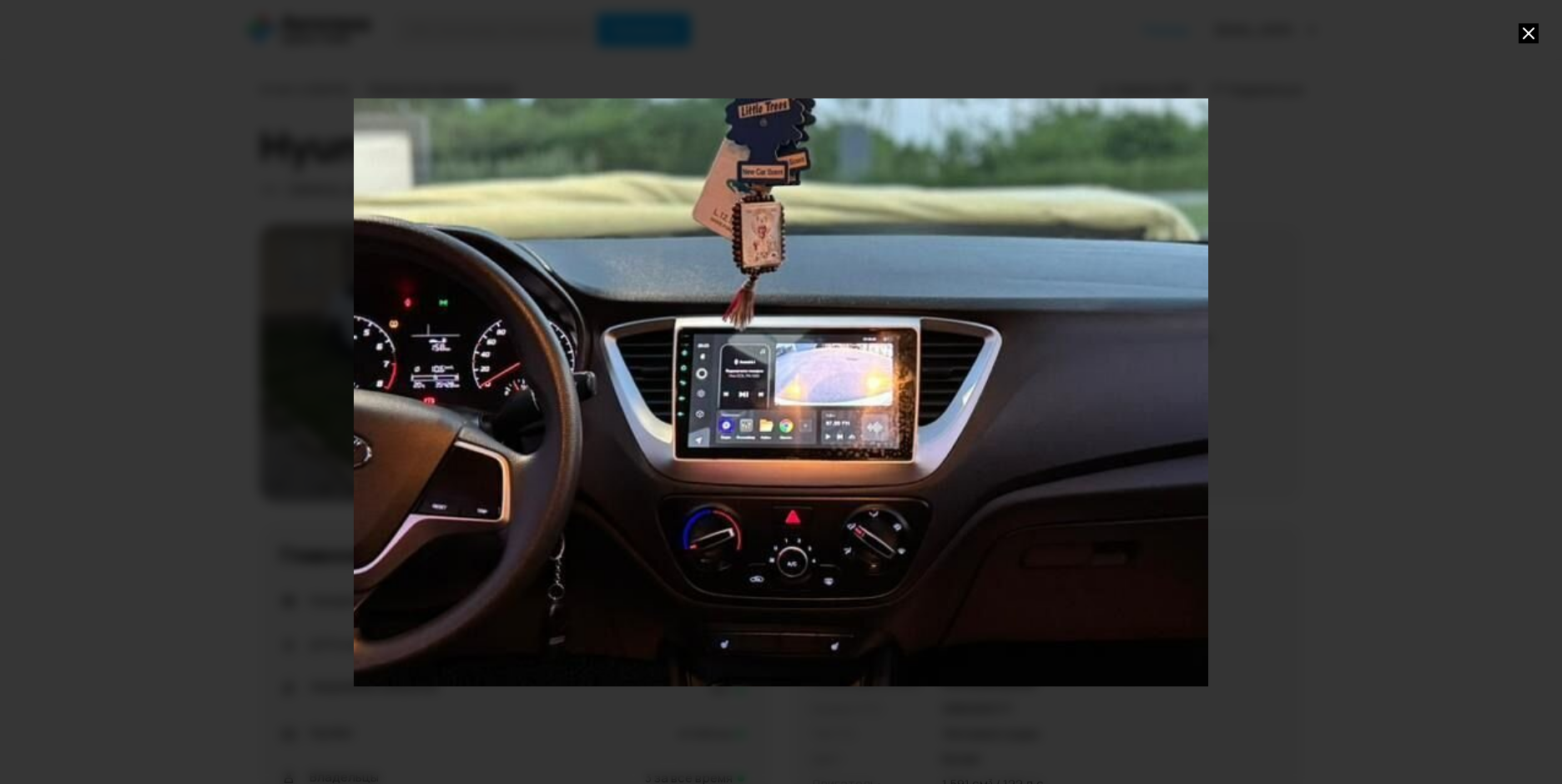
click at [755, 559] on div "Go to Slide 9" at bounding box center [781, 392] width 1710 height 1176
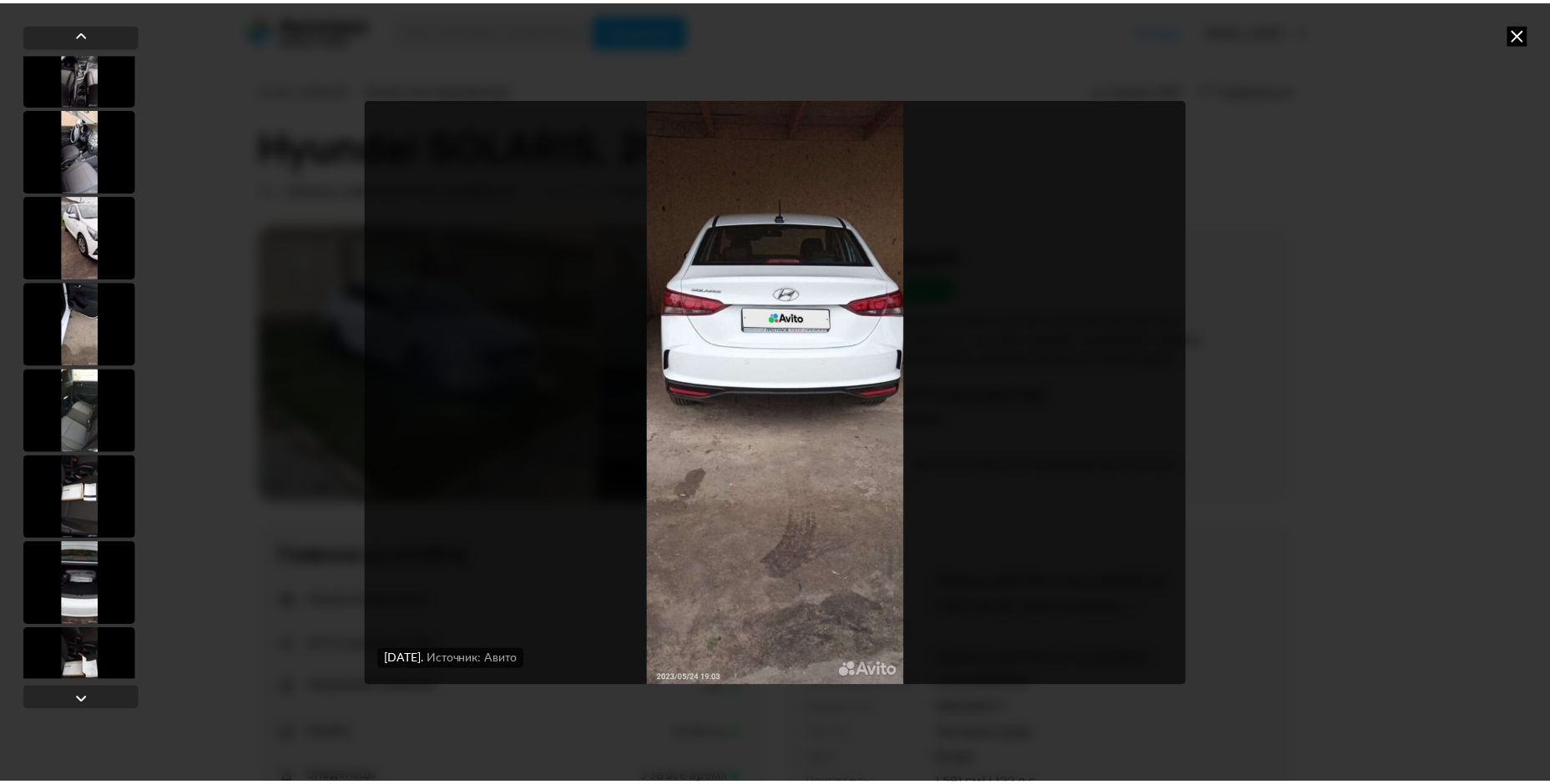
scroll to position [2498, 0]
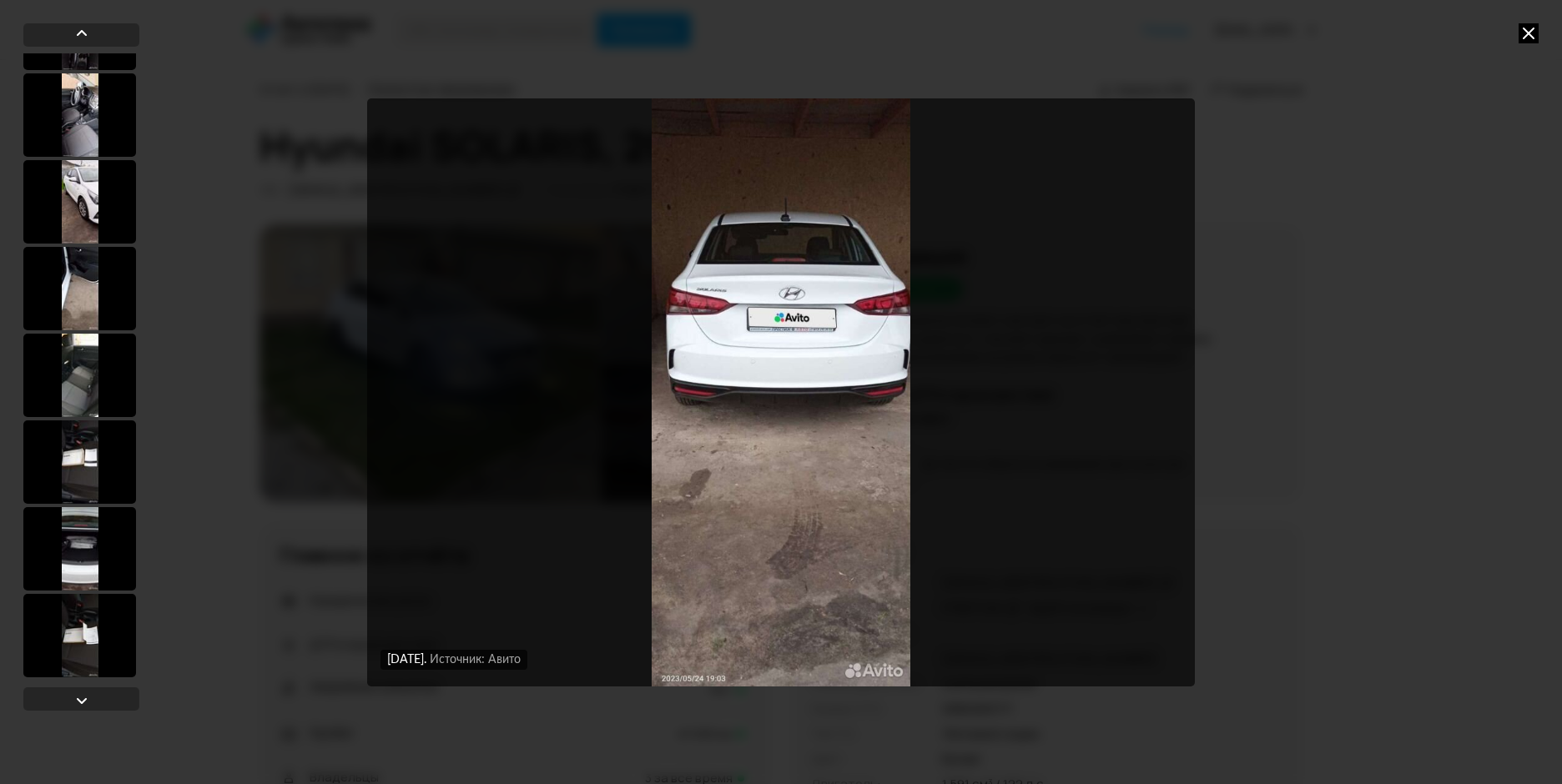
click at [1521, 34] on icon at bounding box center [1528, 34] width 20 height 20
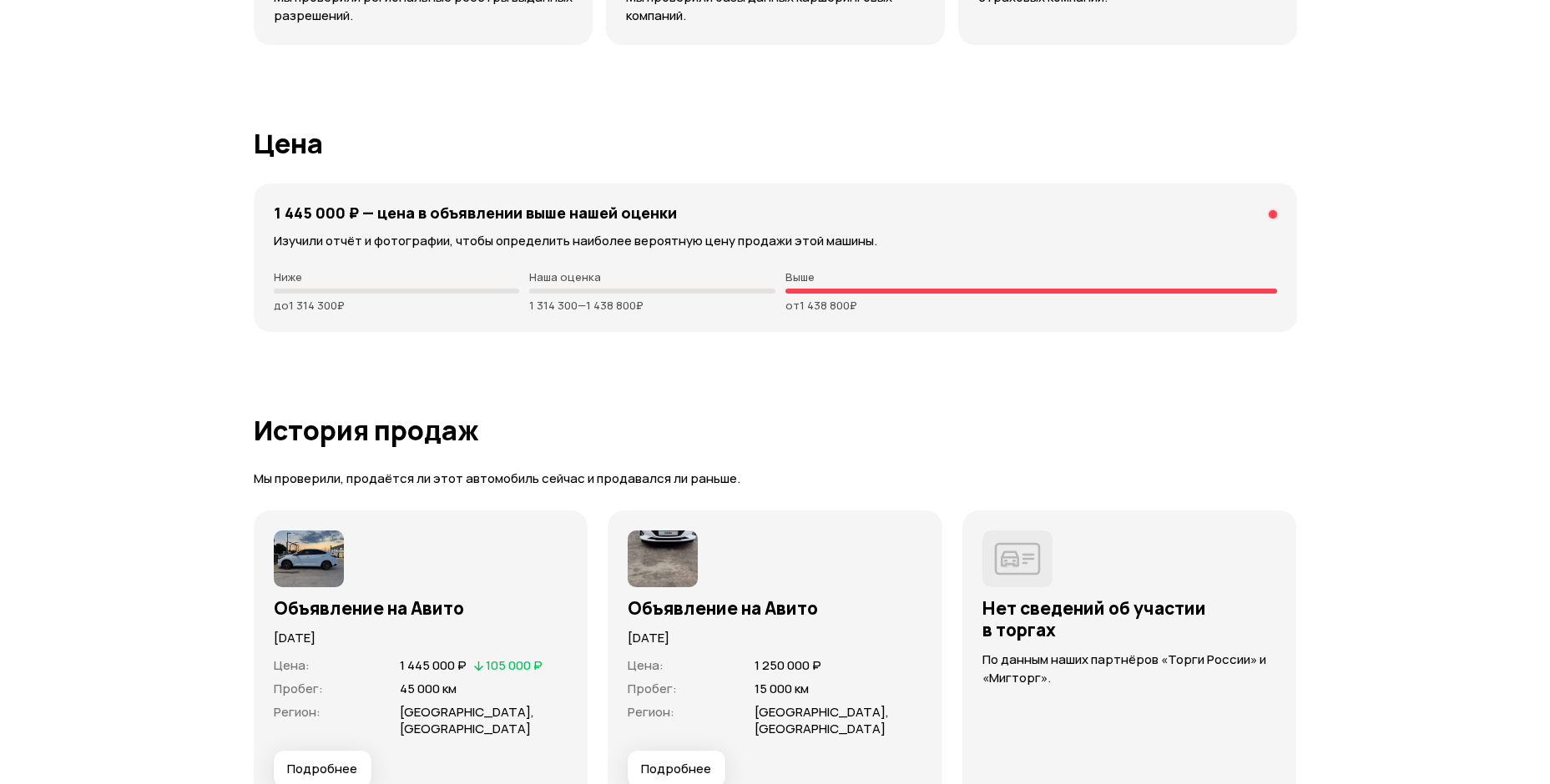
scroll to position [4254, 0]
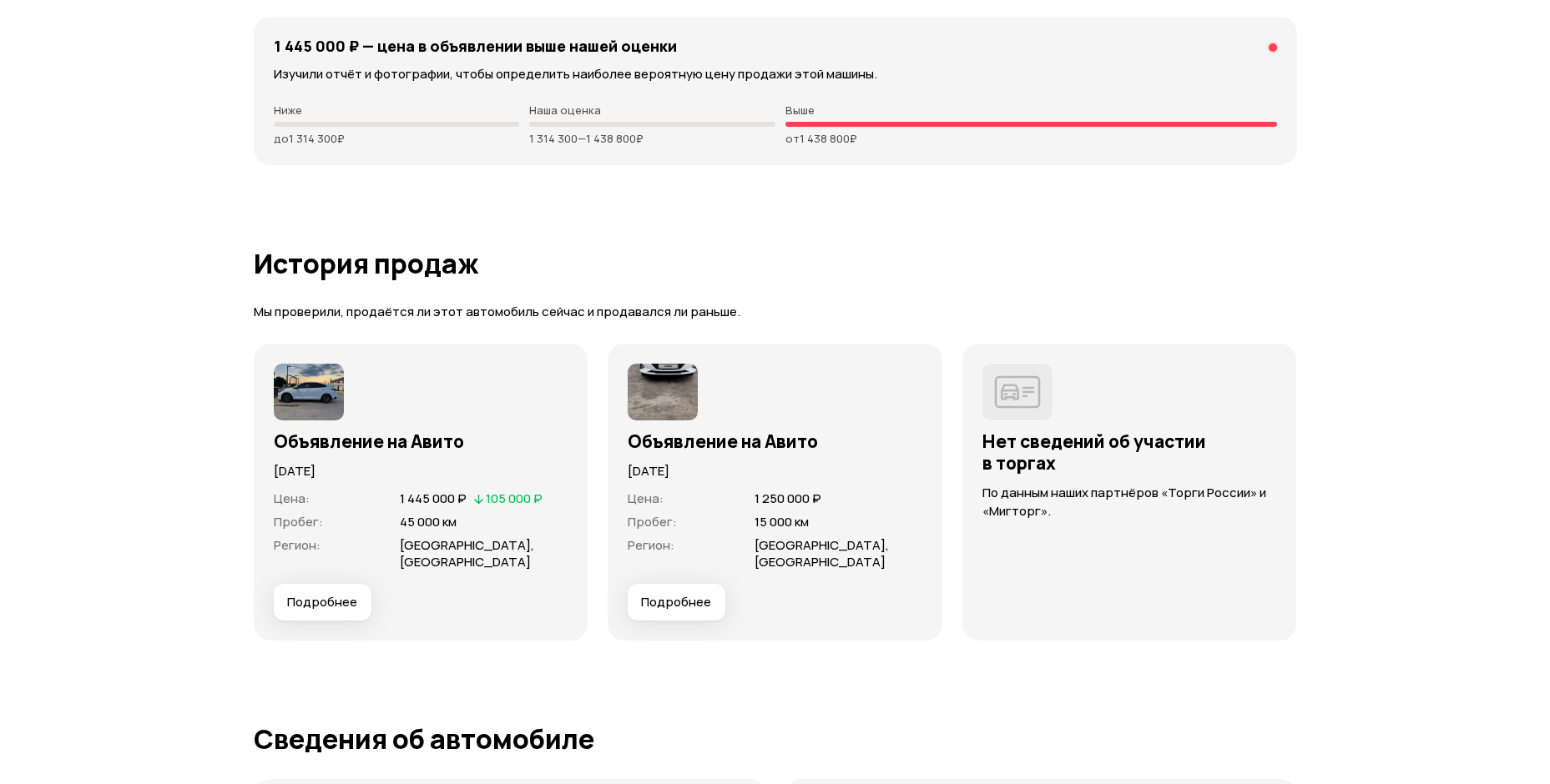
click at [335, 594] on span "Подробнее" at bounding box center [322, 602] width 70 height 17
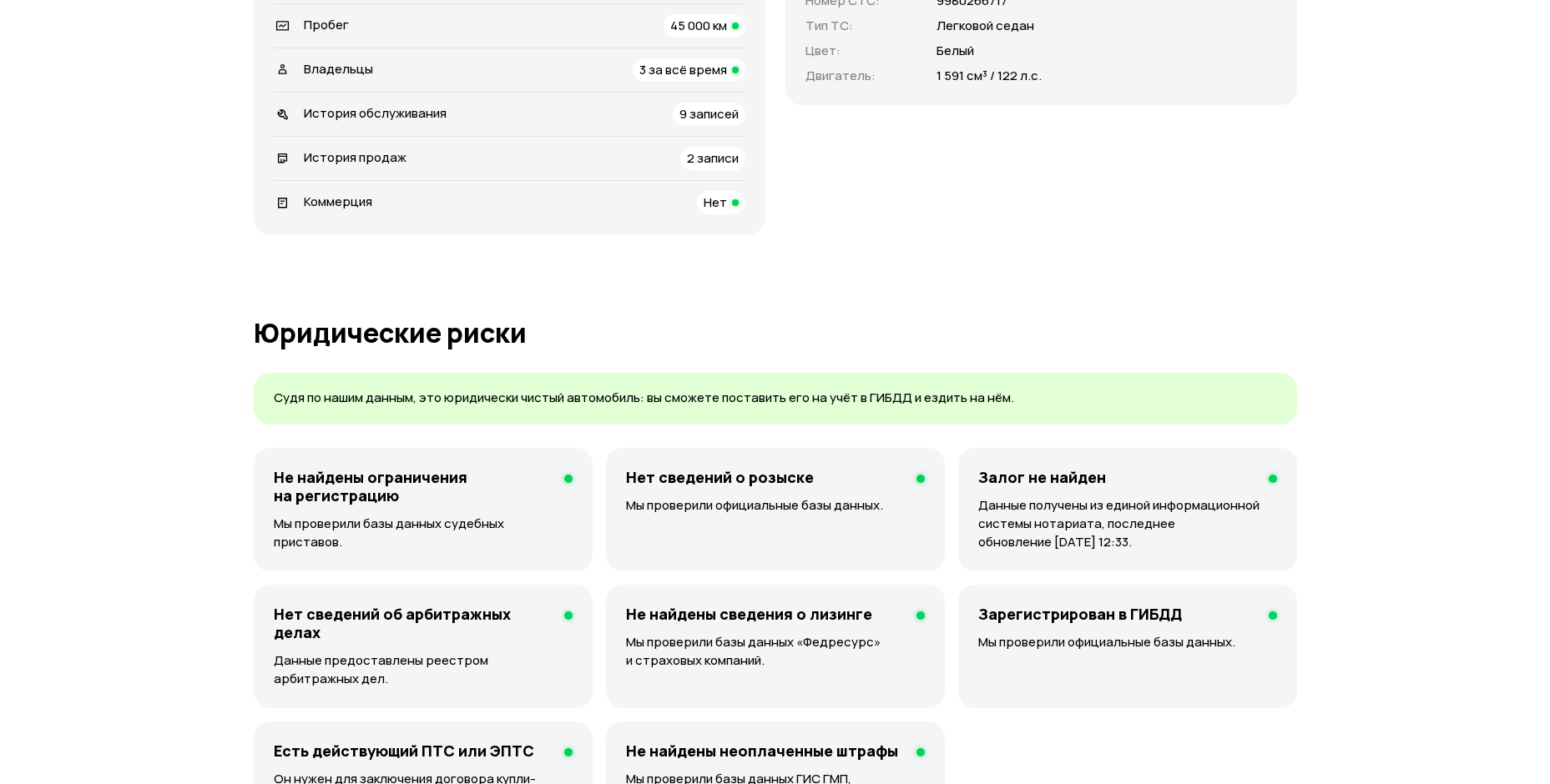
scroll to position [208, 0]
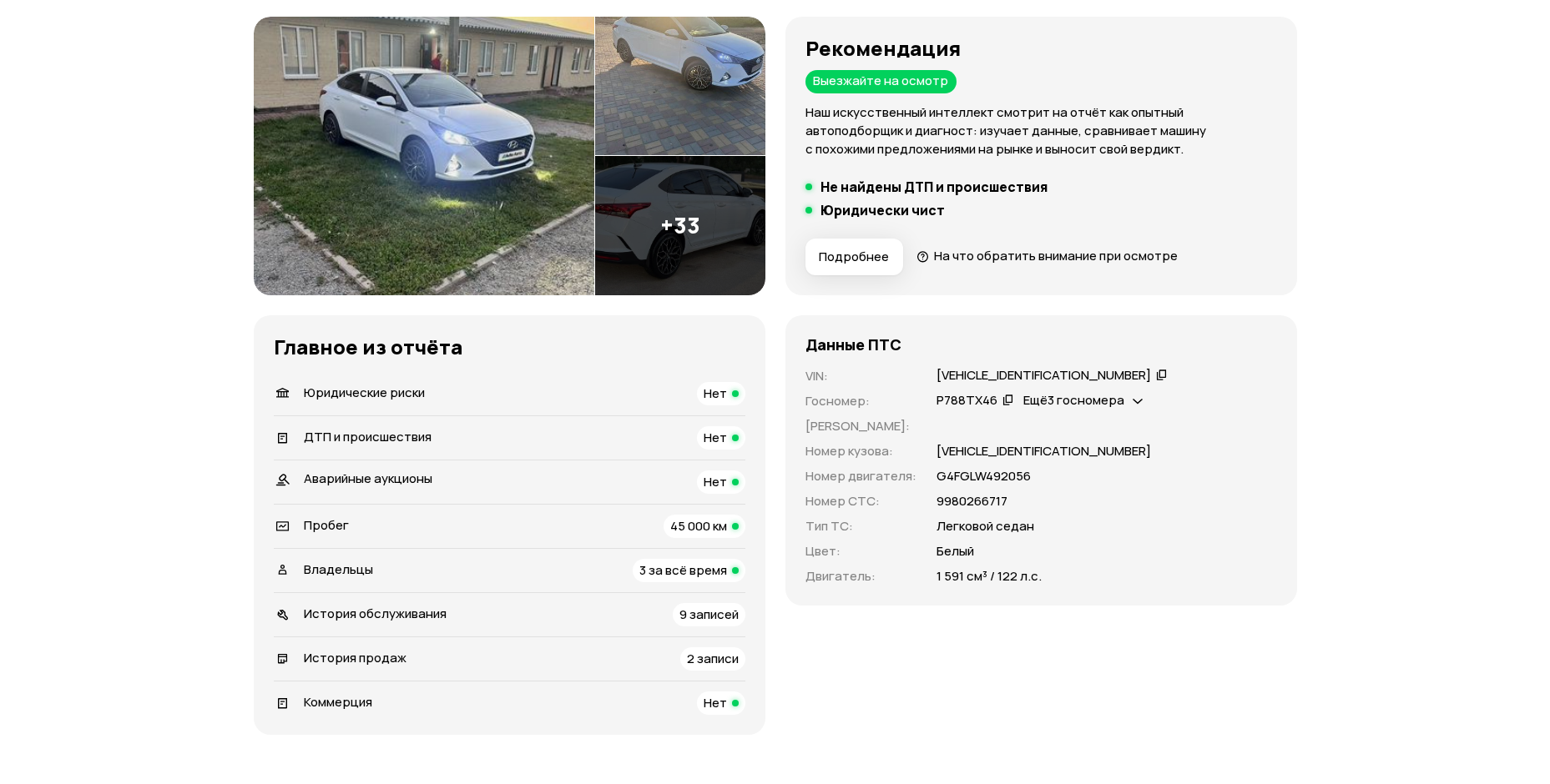
click at [1156, 375] on icon at bounding box center [1162, 374] width 12 height 17
click at [474, 204] on img at bounding box center [424, 155] width 341 height 278
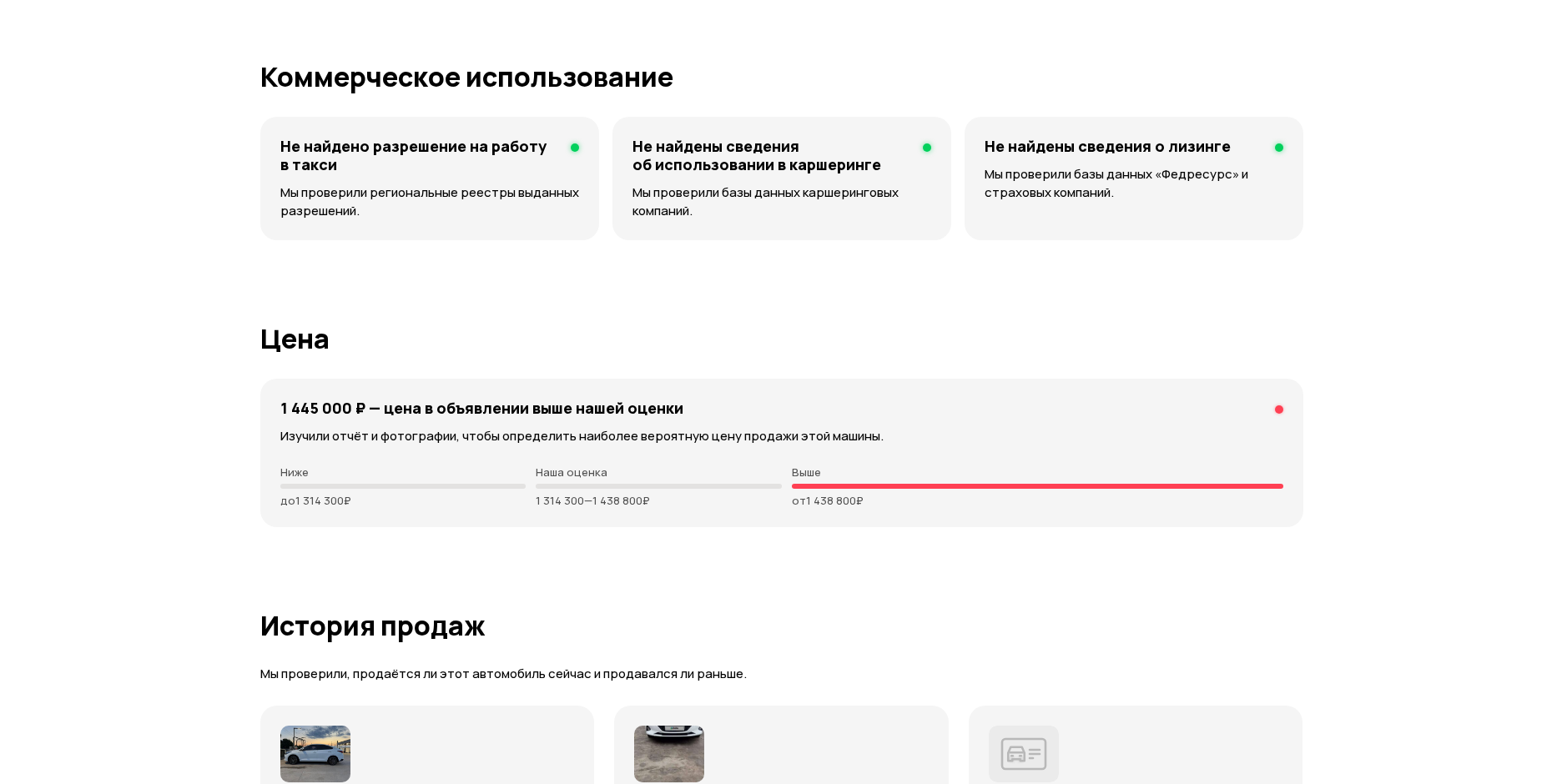
scroll to position [4294, 0]
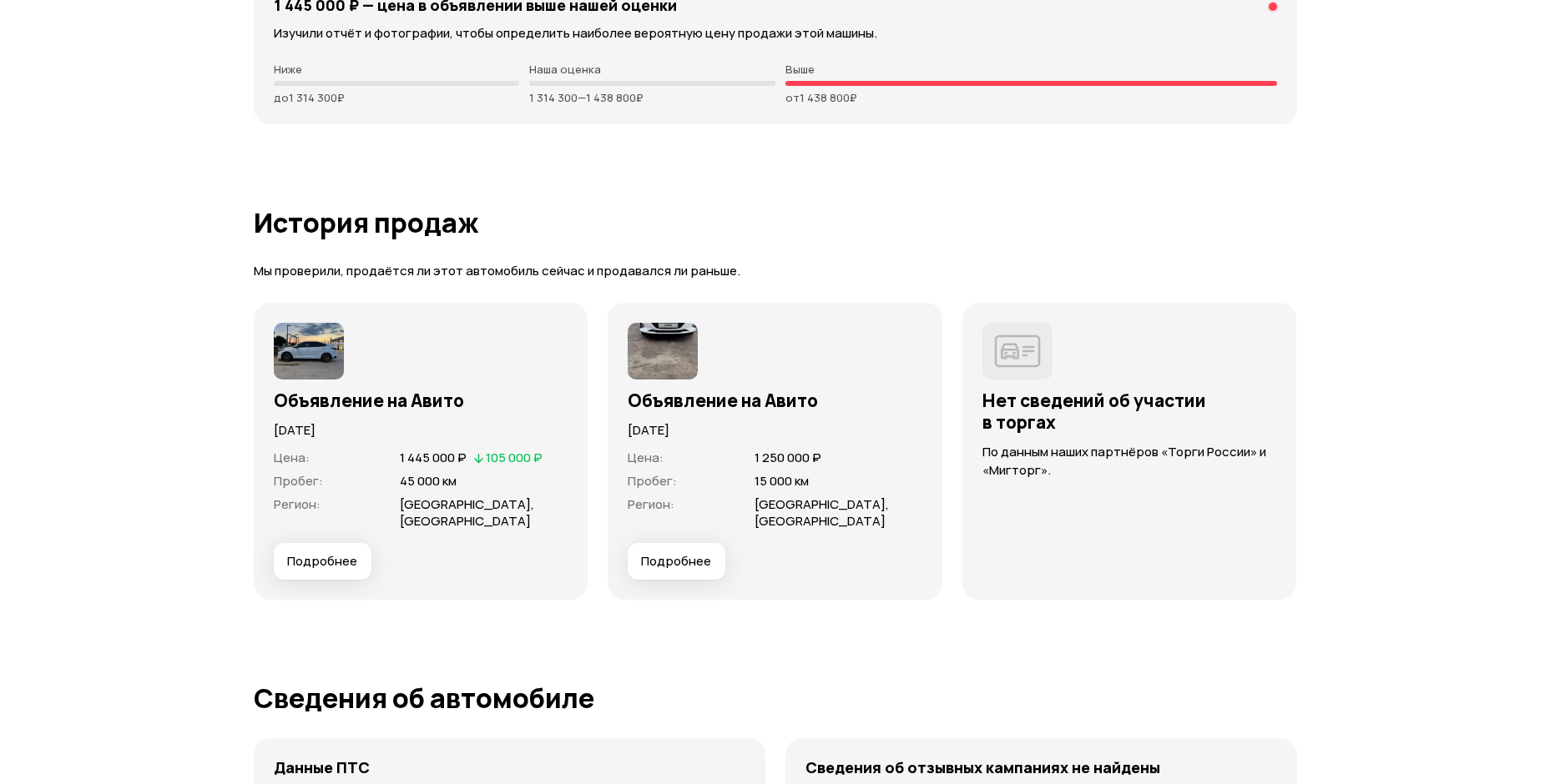
click at [310, 553] on span "Подробнее" at bounding box center [322, 561] width 70 height 17
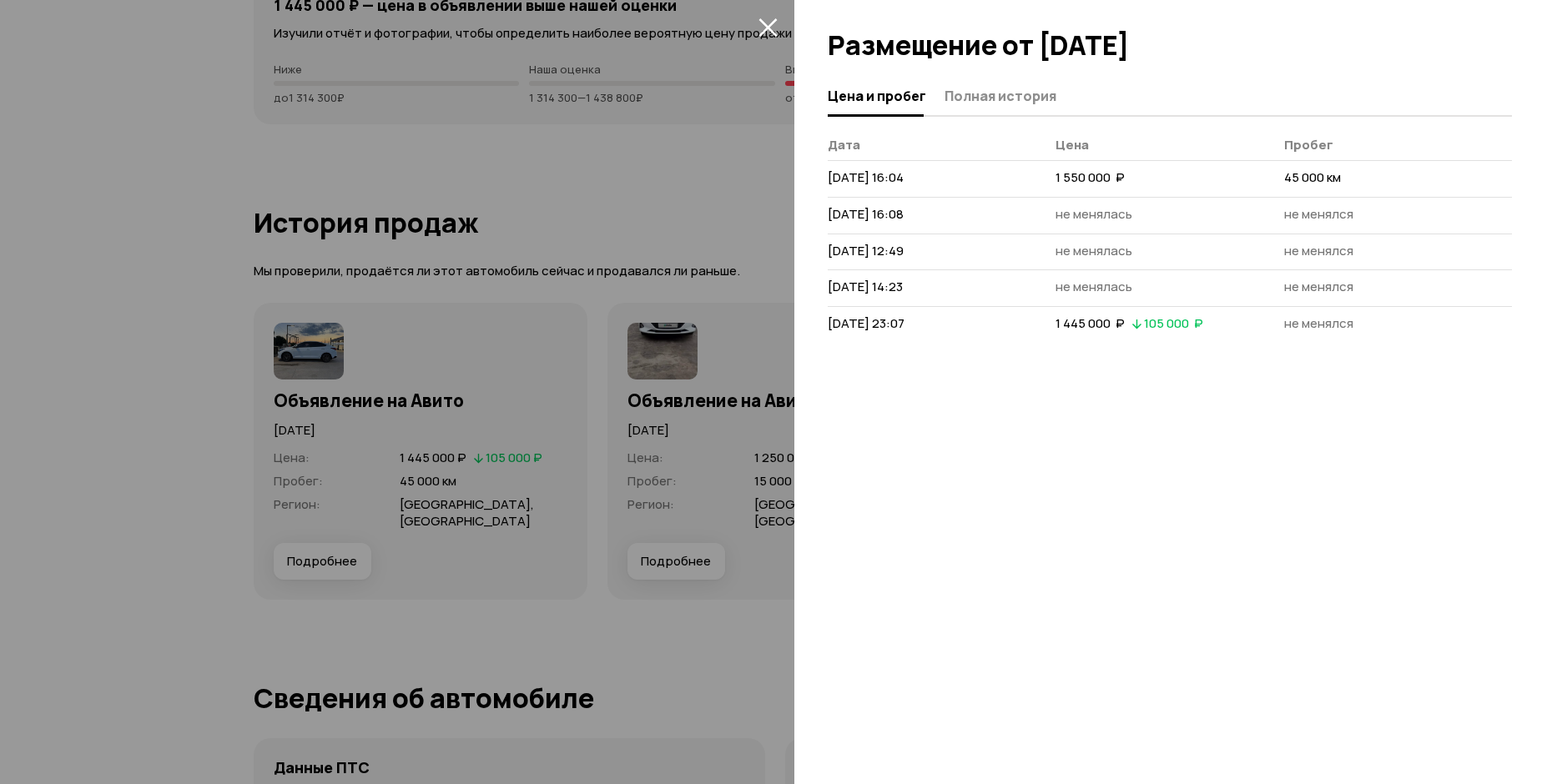
click at [988, 93] on span "Полная история" at bounding box center [1000, 95] width 112 height 17
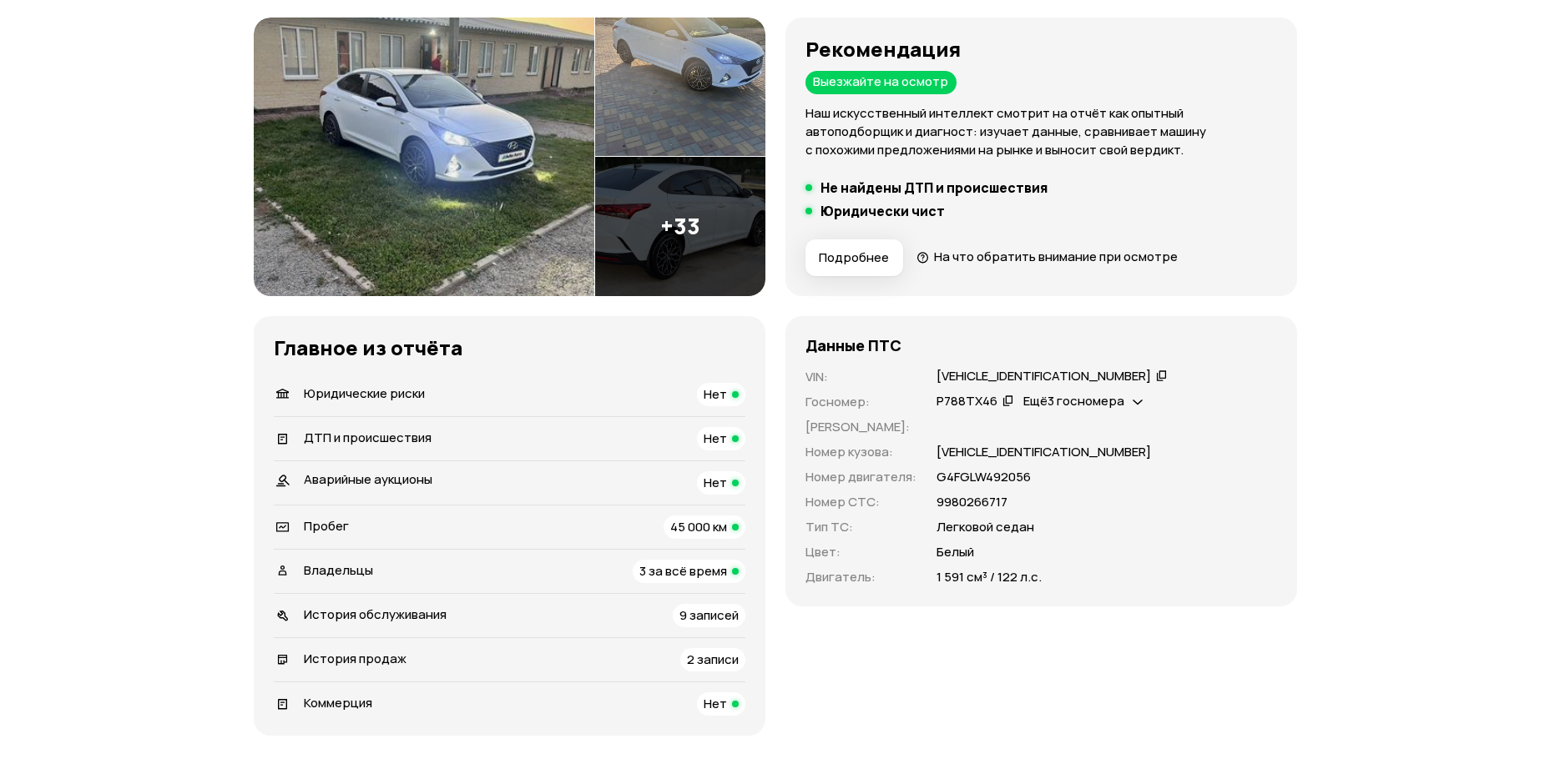
scroll to position [41, 0]
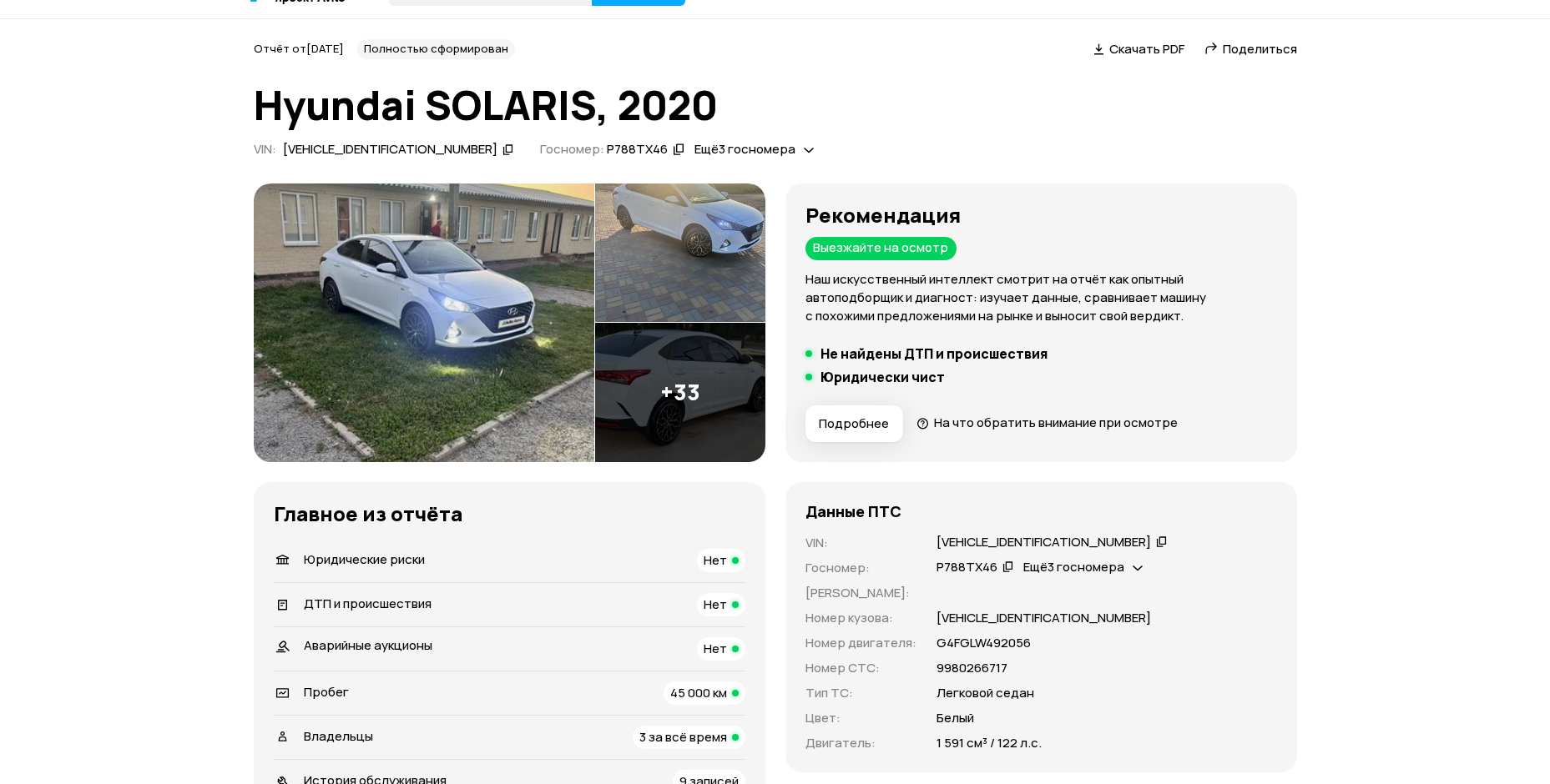
click at [660, 353] on img at bounding box center [680, 392] width 170 height 140
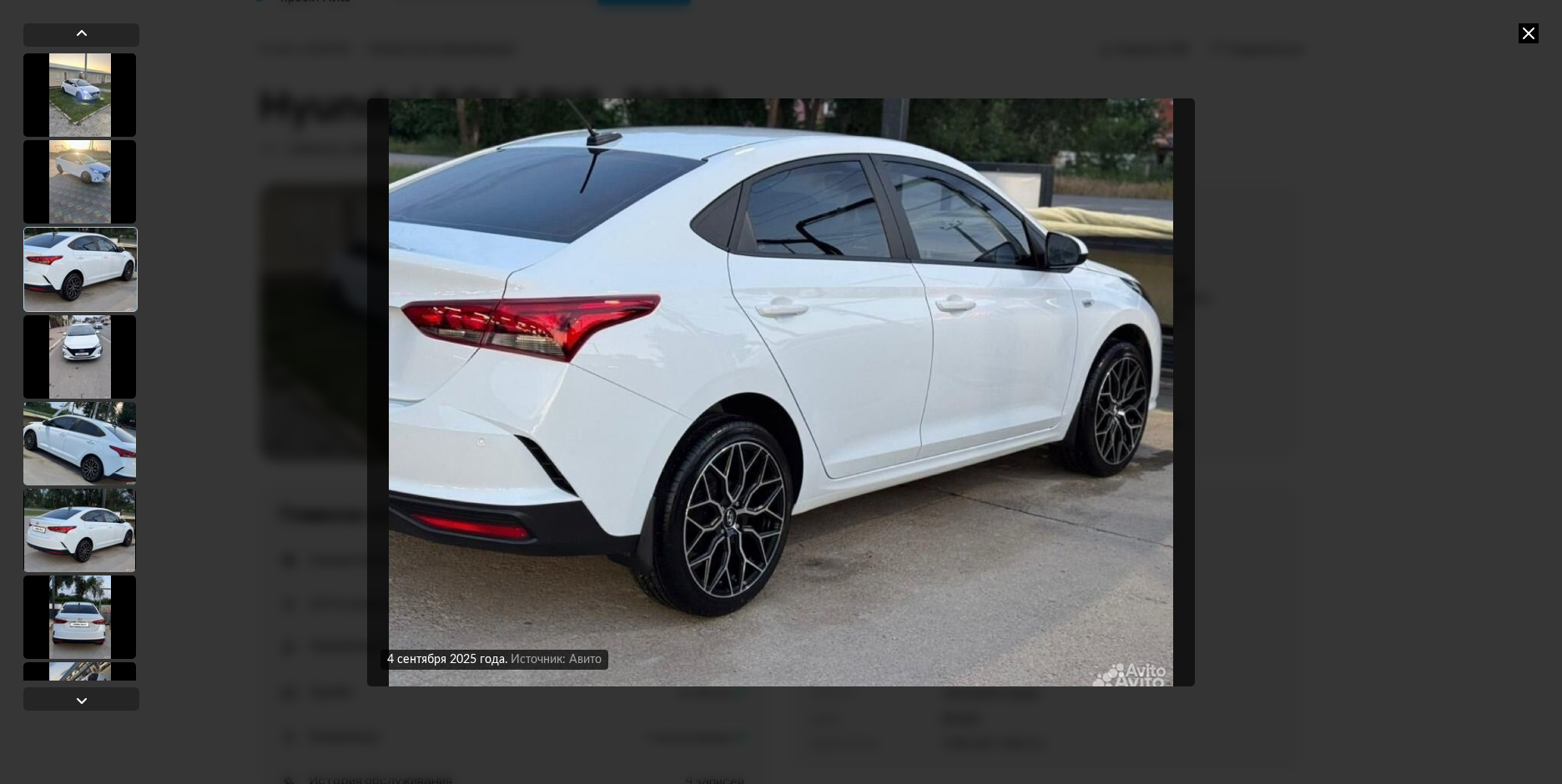
click at [1527, 30] on icon at bounding box center [1528, 34] width 20 height 20
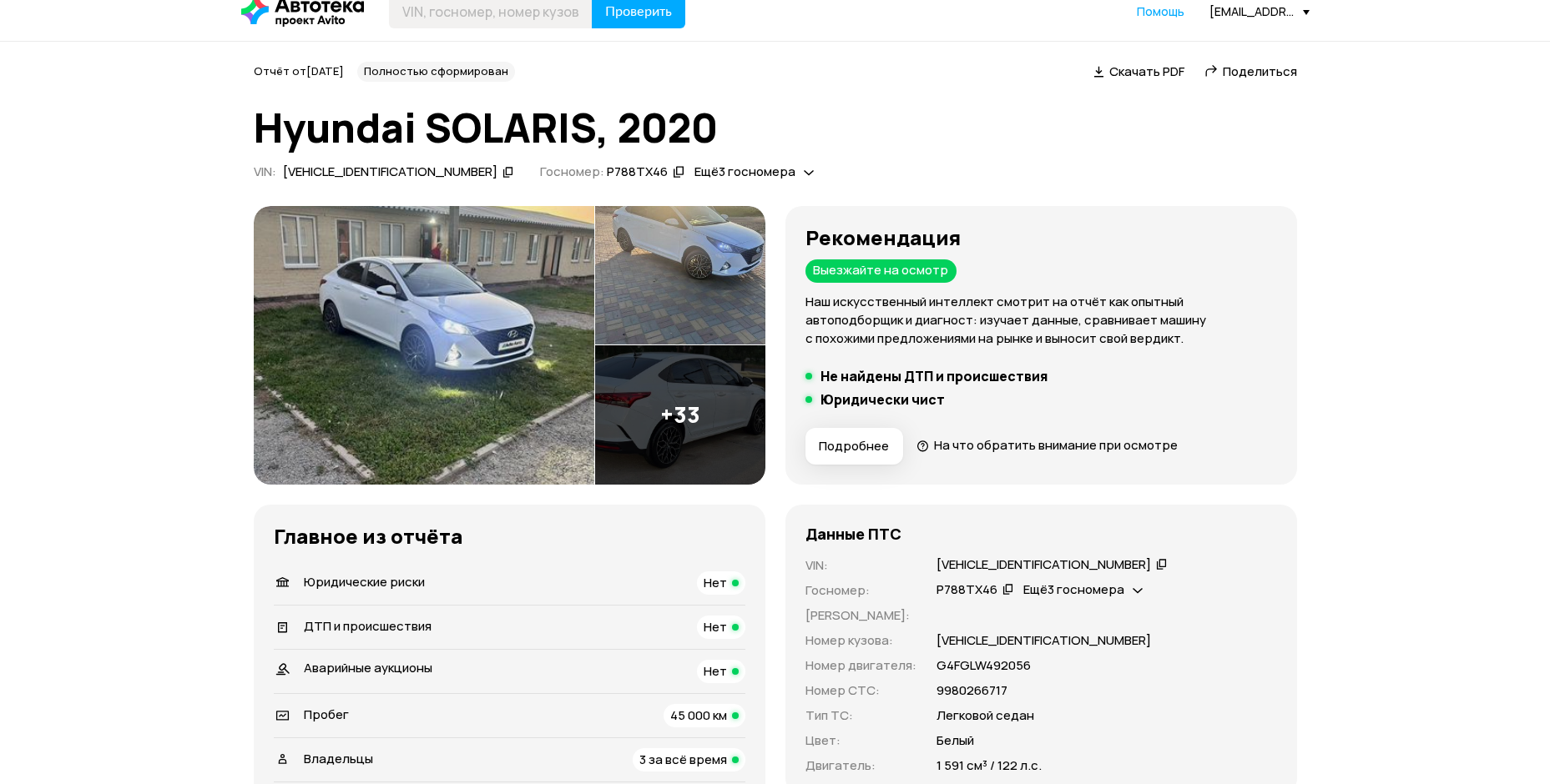
scroll to position [0, 0]
